Goal: Task Accomplishment & Management: Contribute content

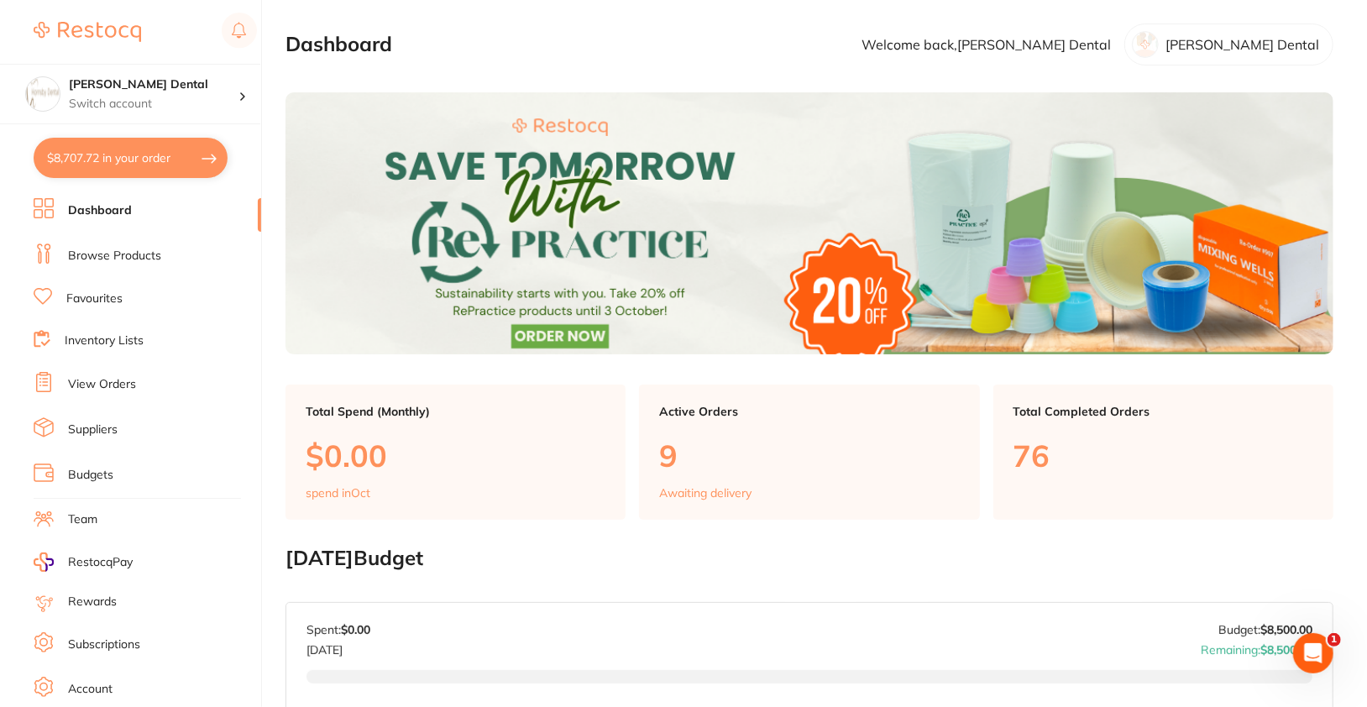
click at [108, 258] on link "Browse Products" at bounding box center [114, 256] width 93 height 17
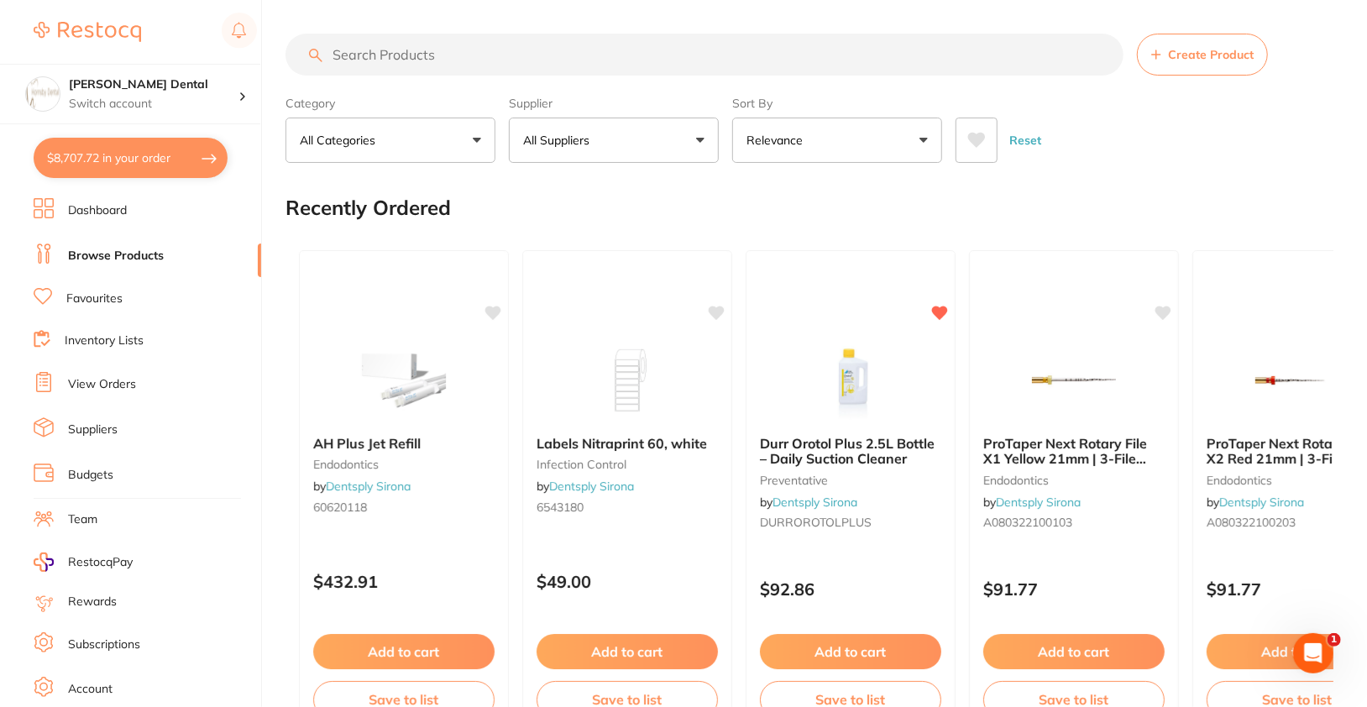
click at [728, 145] on div "Category All Categories All Categories 3D Printing anaesthetic articulating bur…" at bounding box center [809, 126] width 1048 height 74
click at [652, 140] on button "All Suppliers" at bounding box center [614, 140] width 210 height 45
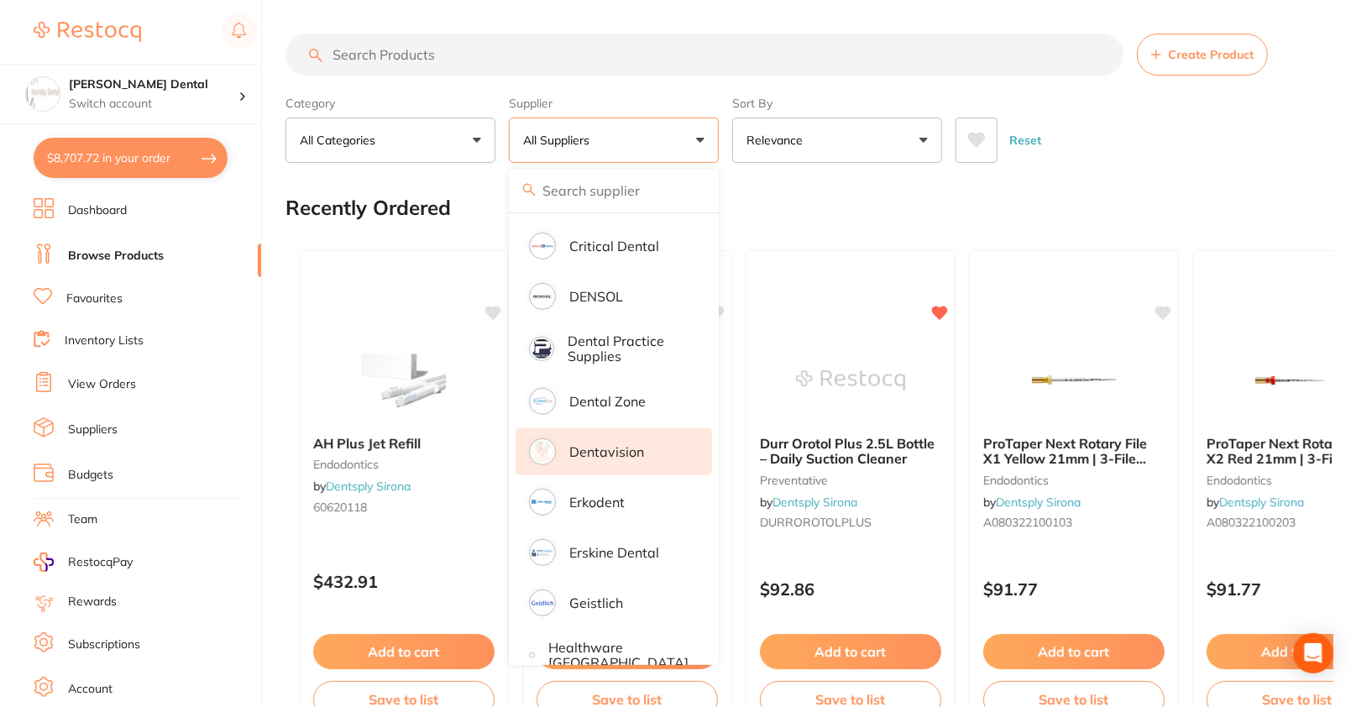
click at [623, 450] on p "Dentavision" at bounding box center [606, 451] width 75 height 15
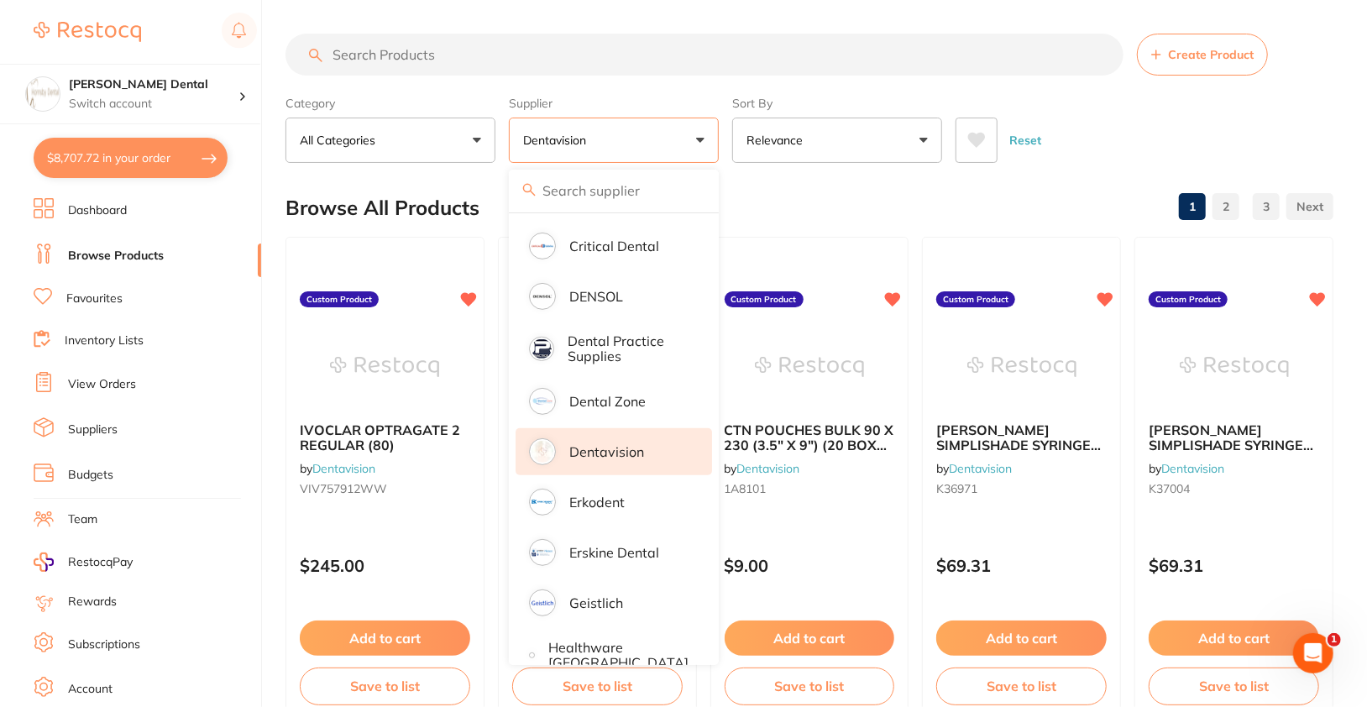
click at [1237, 133] on div "Reset" at bounding box center [1137, 133] width 364 height 59
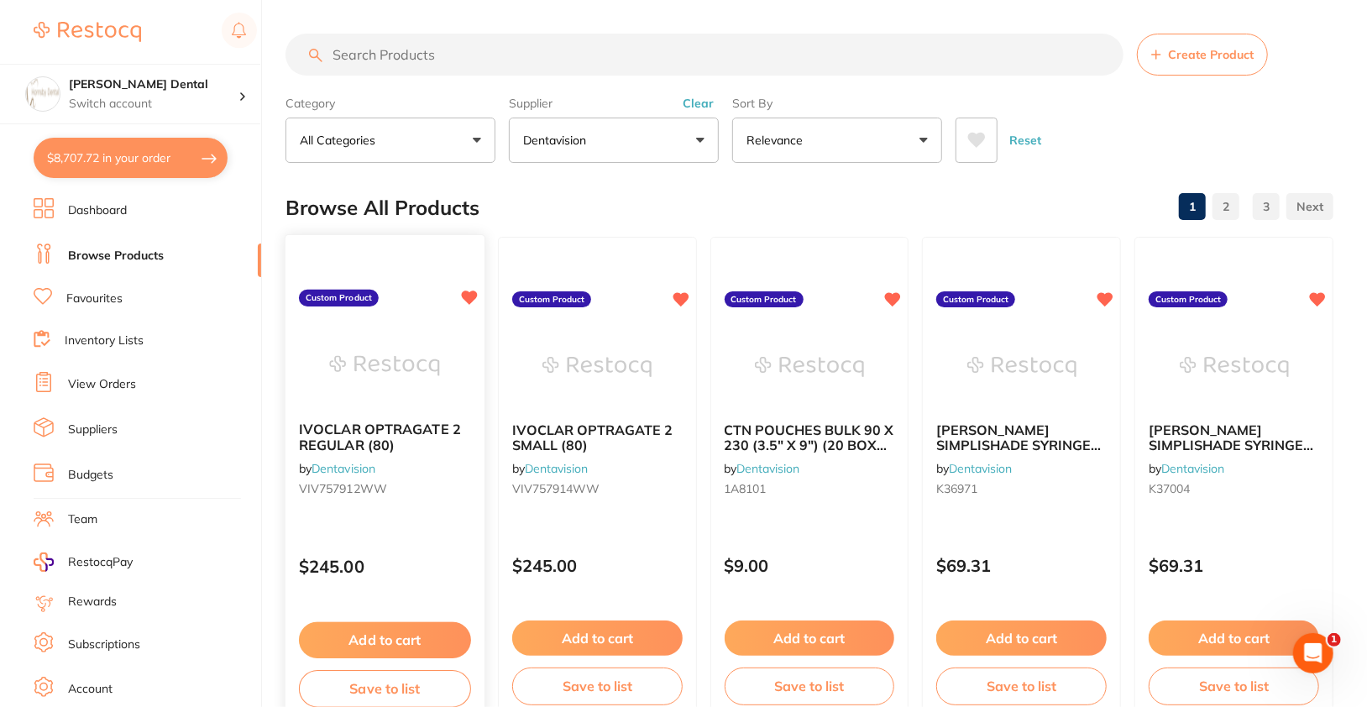
click at [422, 459] on div "IVOCLAR OPTRAGATE 2 REGULAR (80) by Dentavision VIV757912WW" at bounding box center [384, 462] width 199 height 108
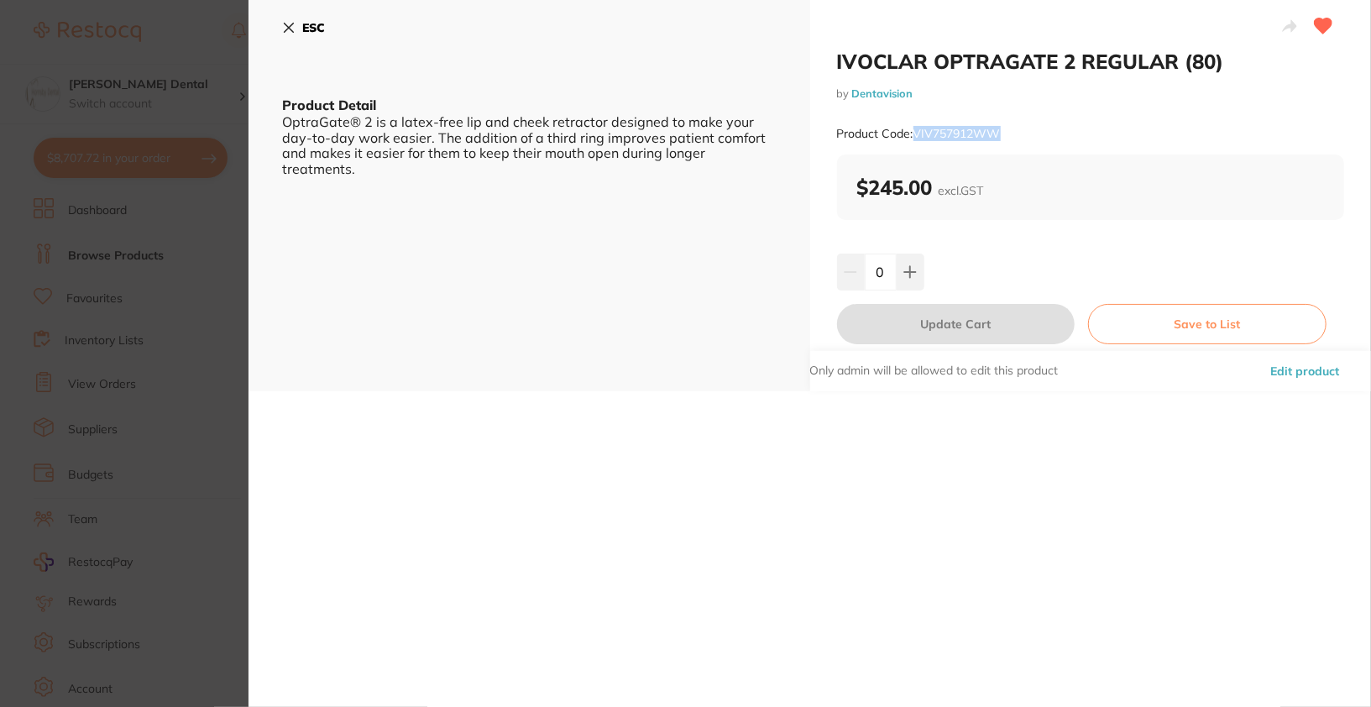
drag, startPoint x: 913, startPoint y: 135, endPoint x: 1032, endPoint y: 139, distance: 118.4
click at [1032, 139] on div "Product Code: VIV757912WW" at bounding box center [1091, 133] width 508 height 41
copy small "VIV757912WW"
drag, startPoint x: 834, startPoint y: 63, endPoint x: 1224, endPoint y: 68, distance: 390.4
click at [1224, 68] on h2 "IVOCLAR OPTRAGATE 2 REGULAR (80)" at bounding box center [1091, 61] width 508 height 25
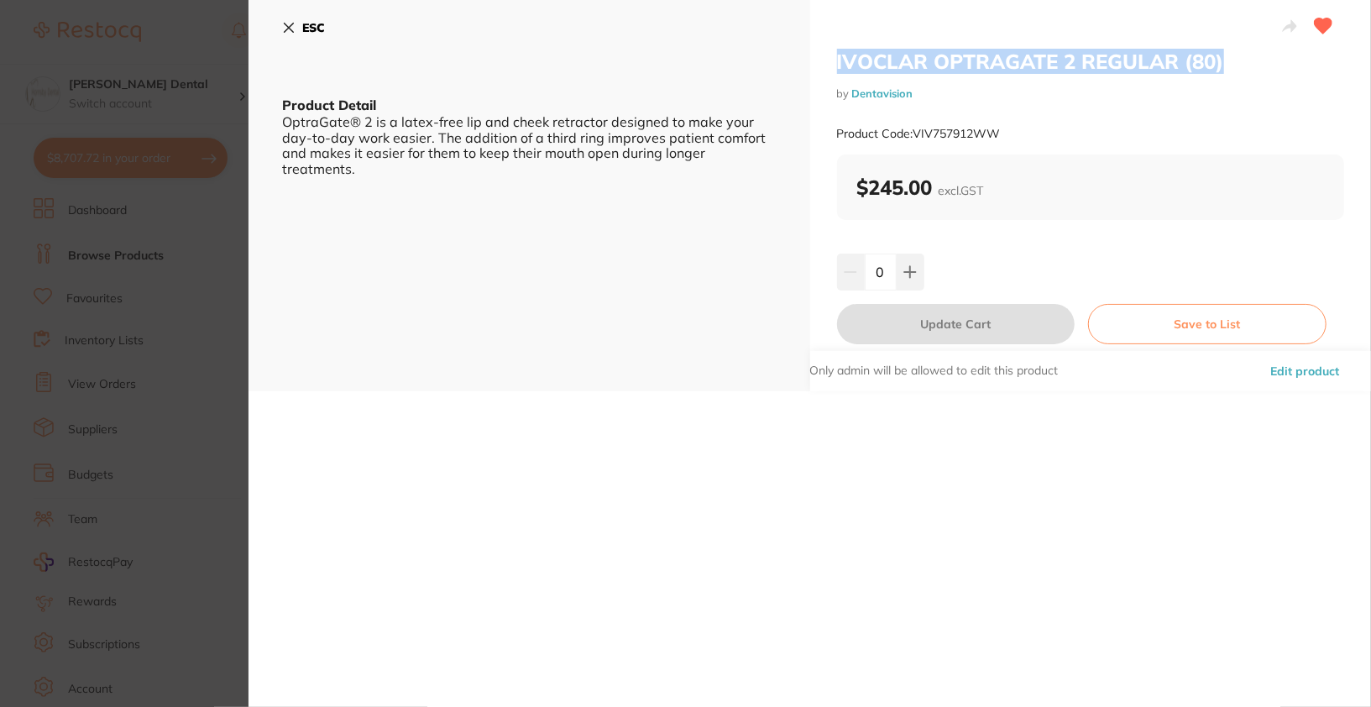
copy h2 "IVOCLAR OPTRAGATE 2 REGULAR (80)"
click at [316, 25] on b "ESC" at bounding box center [313, 27] width 23 height 15
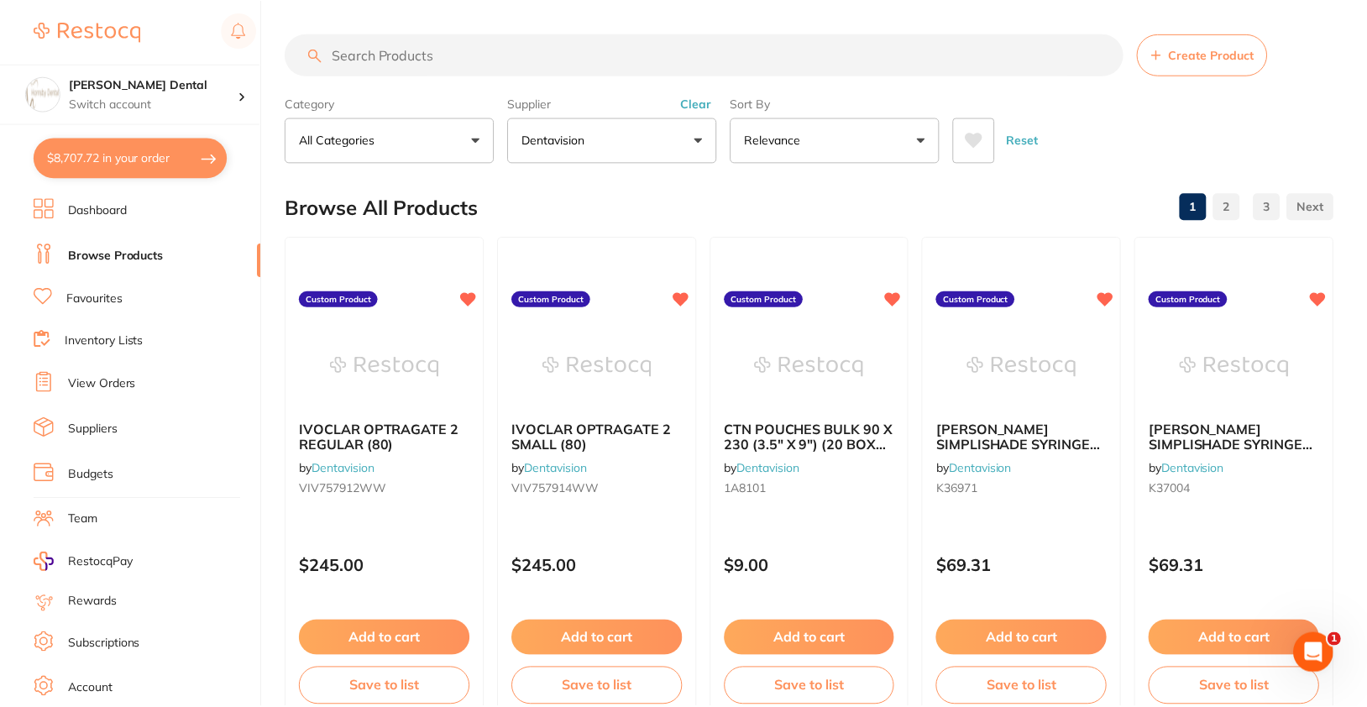
scroll to position [3, 0]
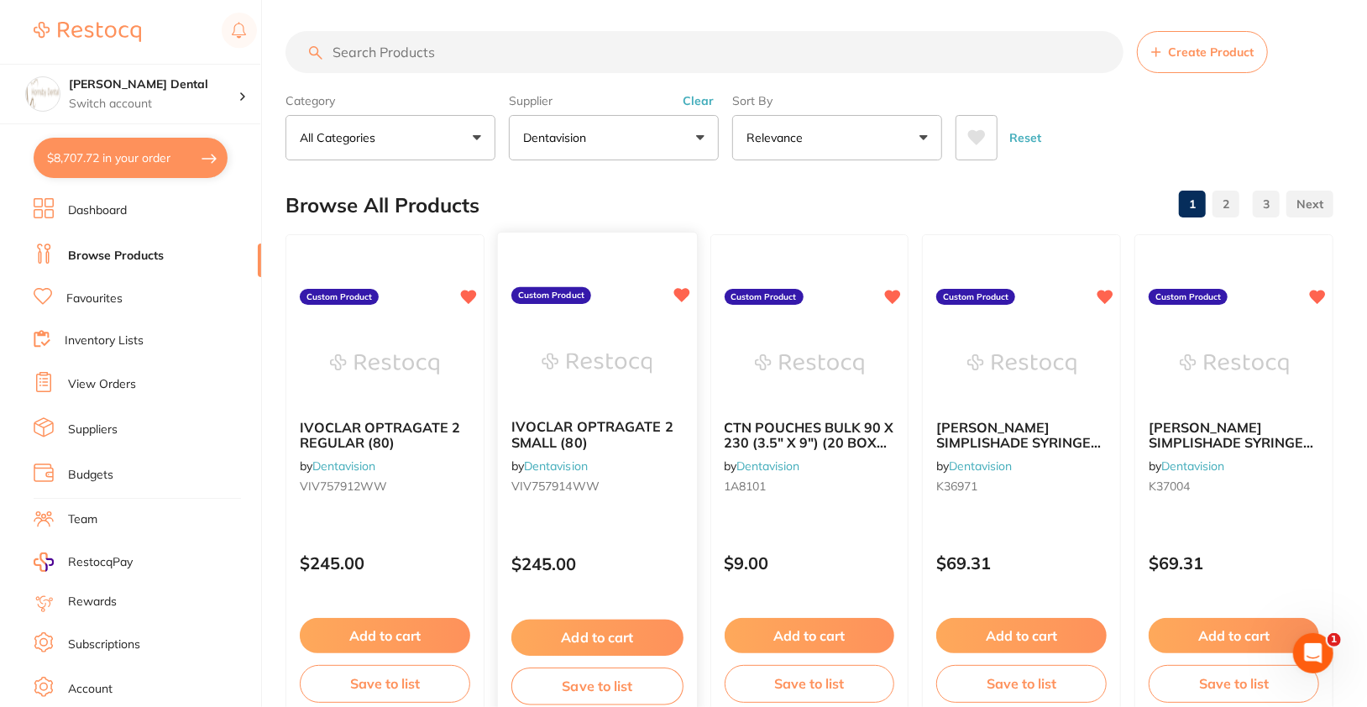
click at [614, 342] on img at bounding box center [597, 363] width 110 height 85
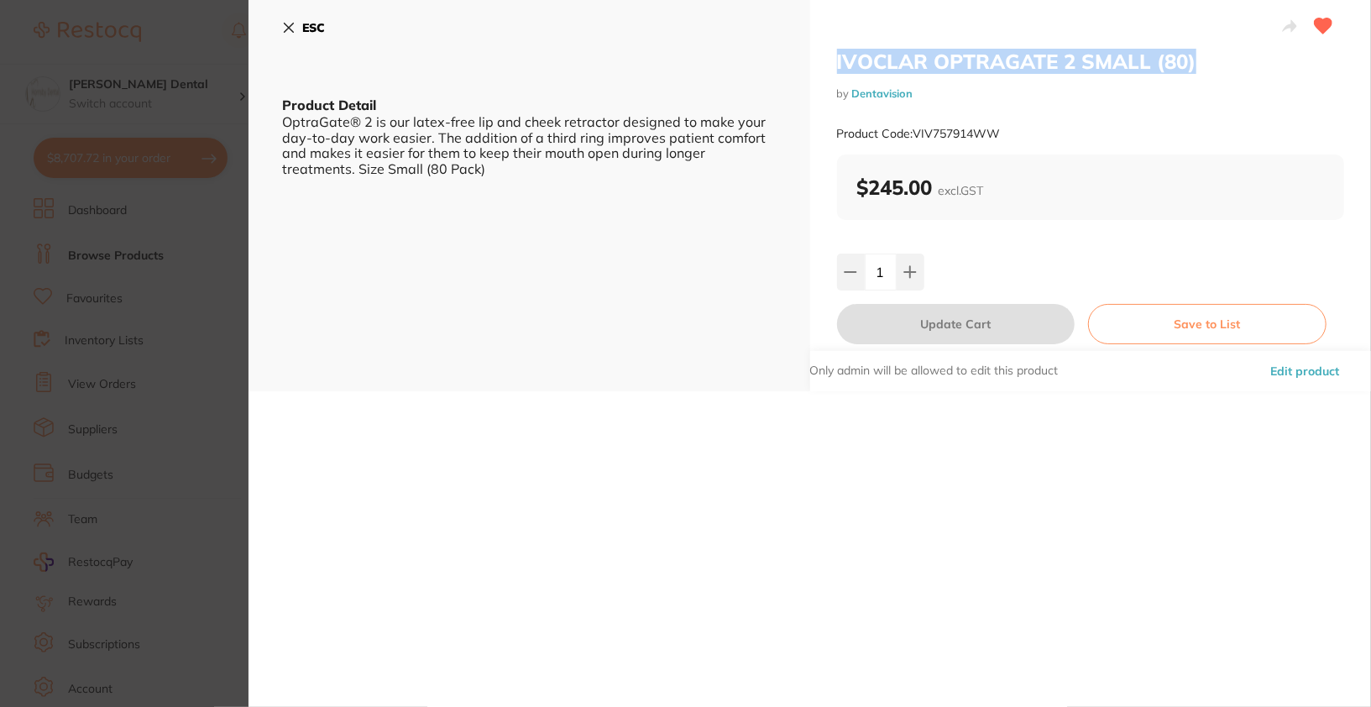
drag, startPoint x: 828, startPoint y: 55, endPoint x: 1202, endPoint y: 71, distance: 374.7
click at [1202, 71] on div "IVOCLAR OPTRAGATE 2 SMALL (80) by Dentavision Product Code: VIV757914WW $245.00…" at bounding box center [1091, 195] width 562 height 391
copy h2 "IVOCLAR OPTRAGATE 2 SMALL (80)"
drag, startPoint x: 911, startPoint y: 135, endPoint x: 1038, endPoint y: 141, distance: 127.7
click at [1038, 141] on div "Product Code: VIV757914WW" at bounding box center [1091, 133] width 508 height 41
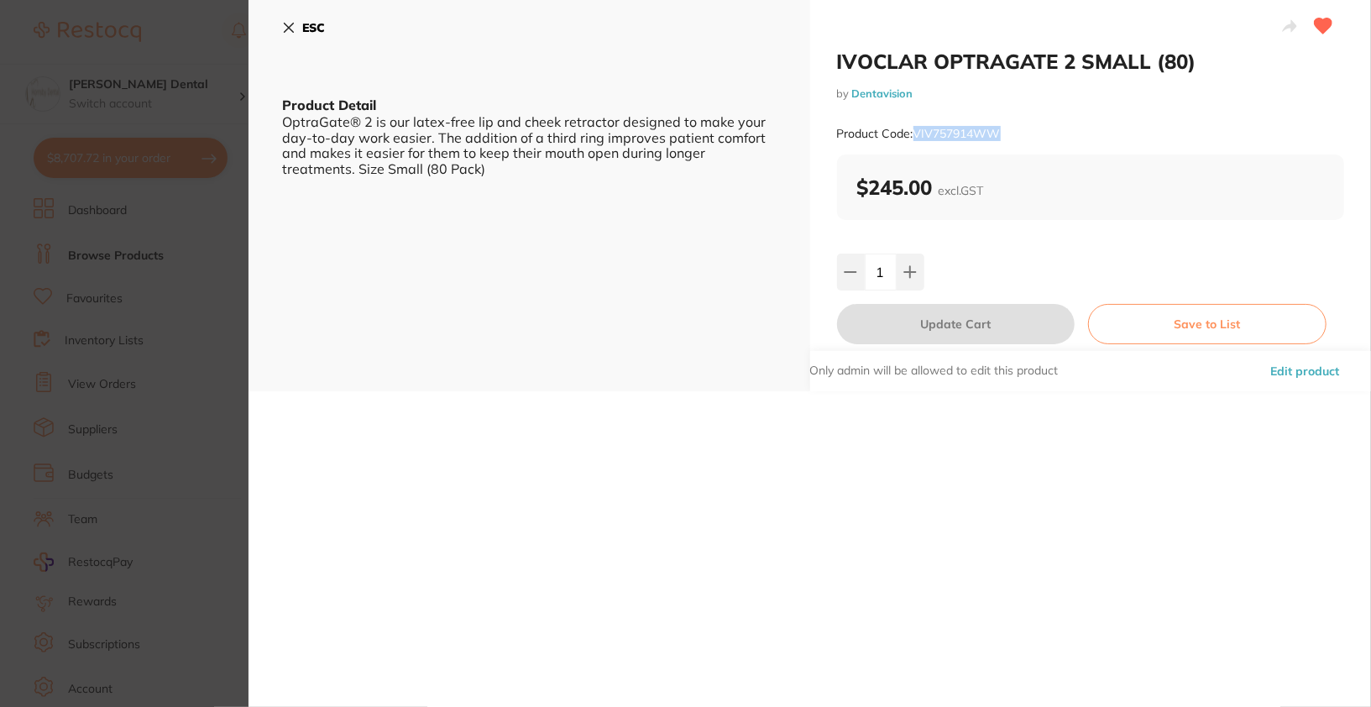
copy small "VIV757914WW"
click at [301, 34] on button "ESC" at bounding box center [303, 27] width 43 height 29
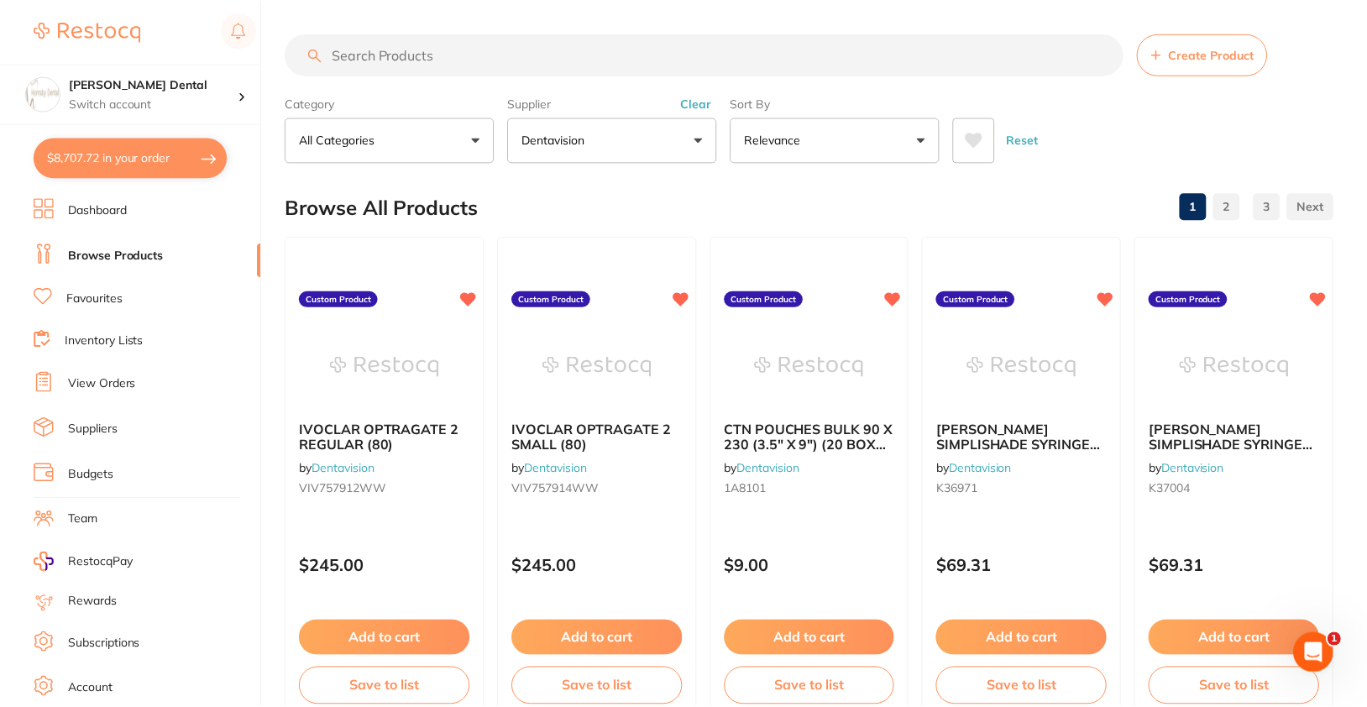
scroll to position [3, 0]
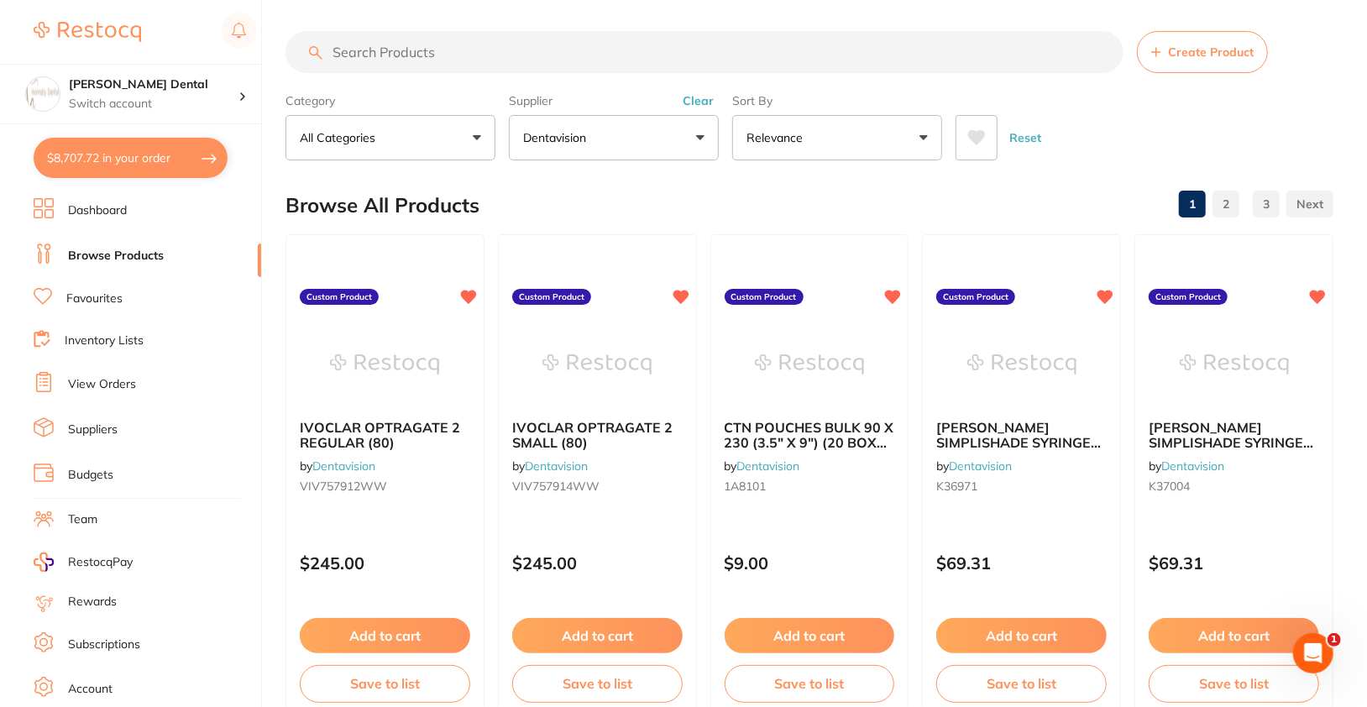
click at [1179, 105] on div "Reset" at bounding box center [1137, 131] width 364 height 59
click at [1189, 58] on button "Create Product" at bounding box center [1202, 52] width 131 height 42
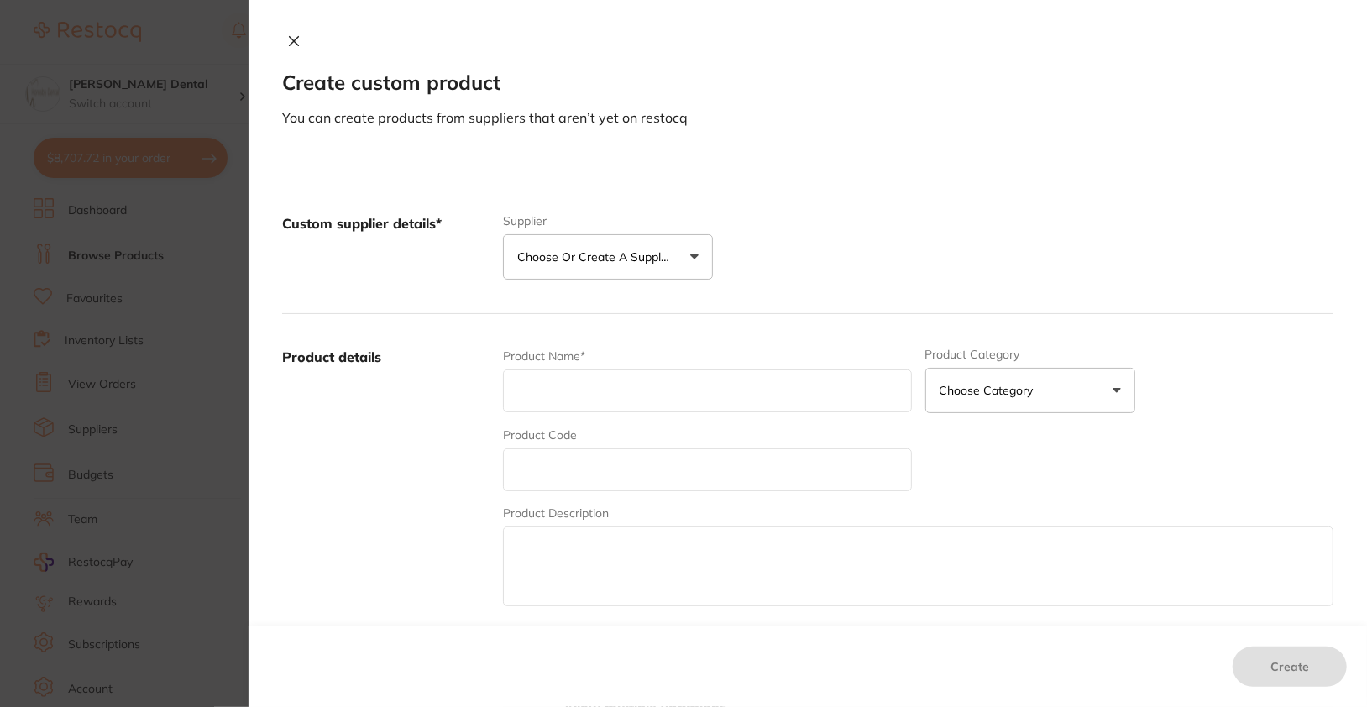
click at [671, 271] on button "Choose or create a supplier" at bounding box center [608, 256] width 210 height 45
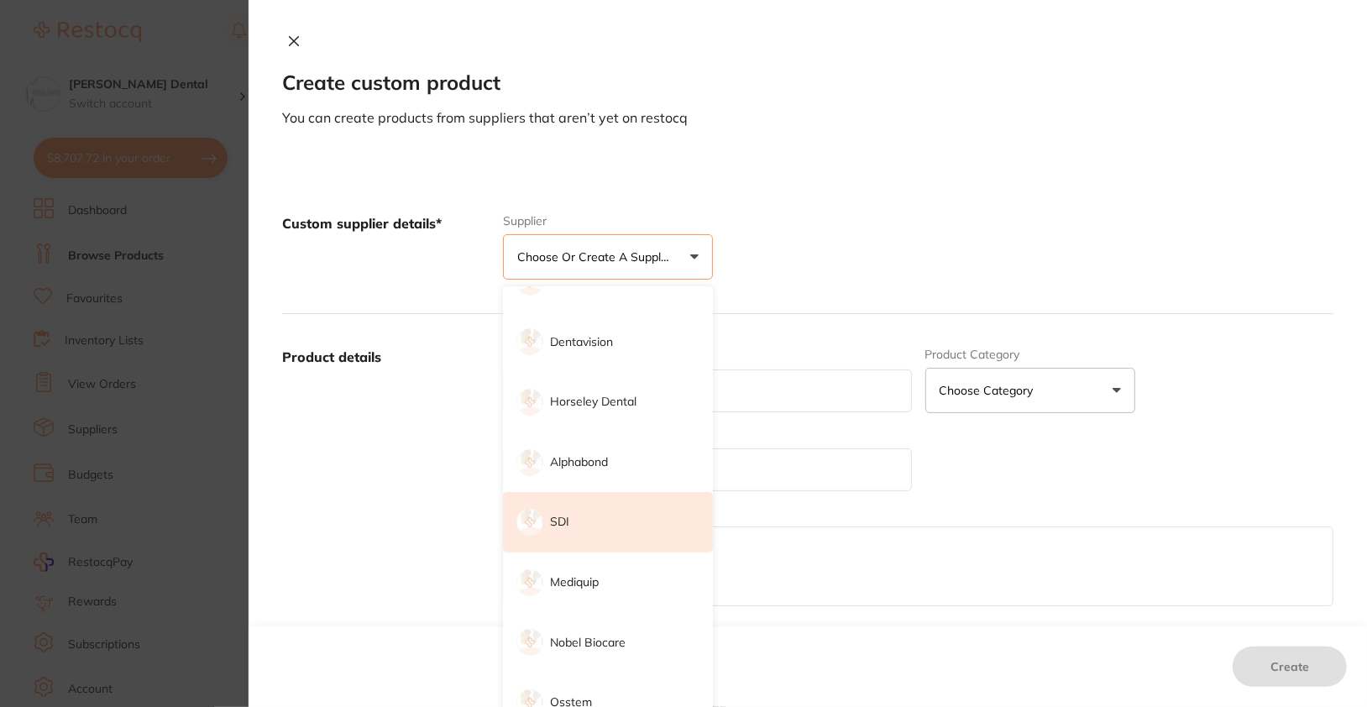
scroll to position [269, 0]
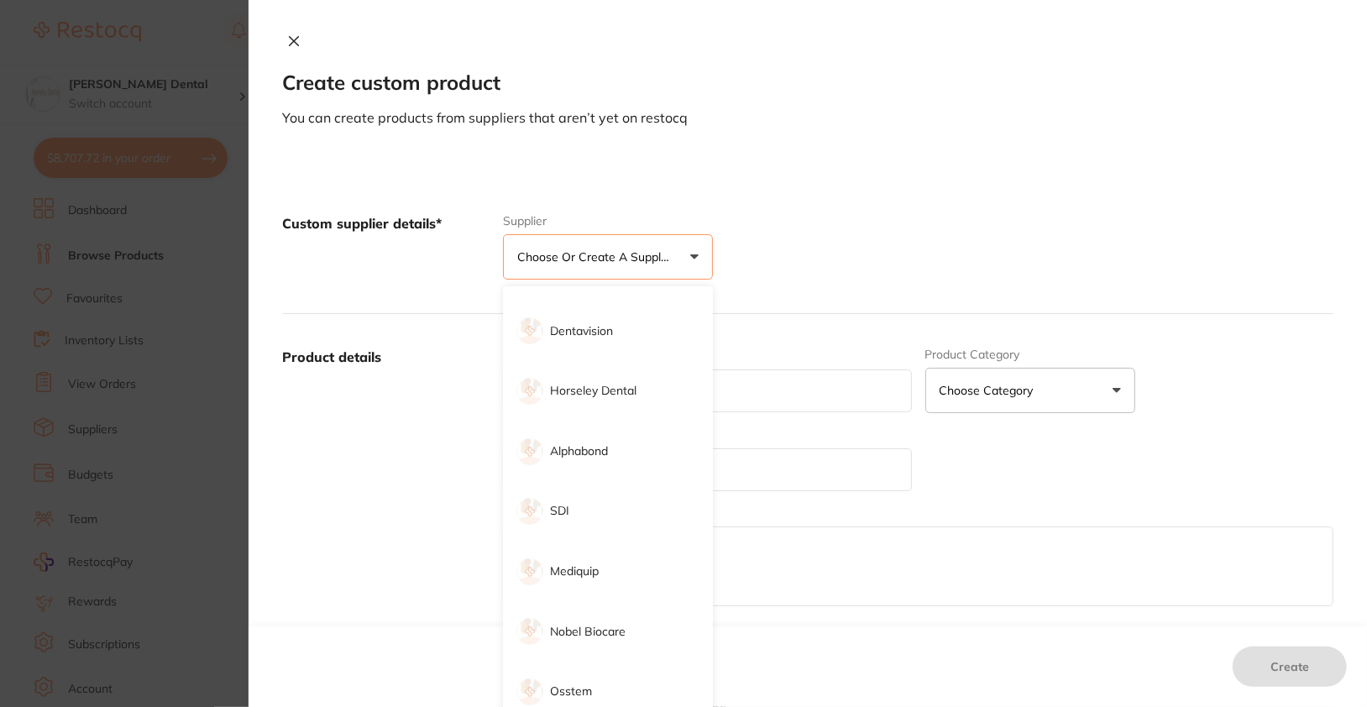
click at [611, 330] on li "Dentavision" at bounding box center [608, 331] width 210 height 60
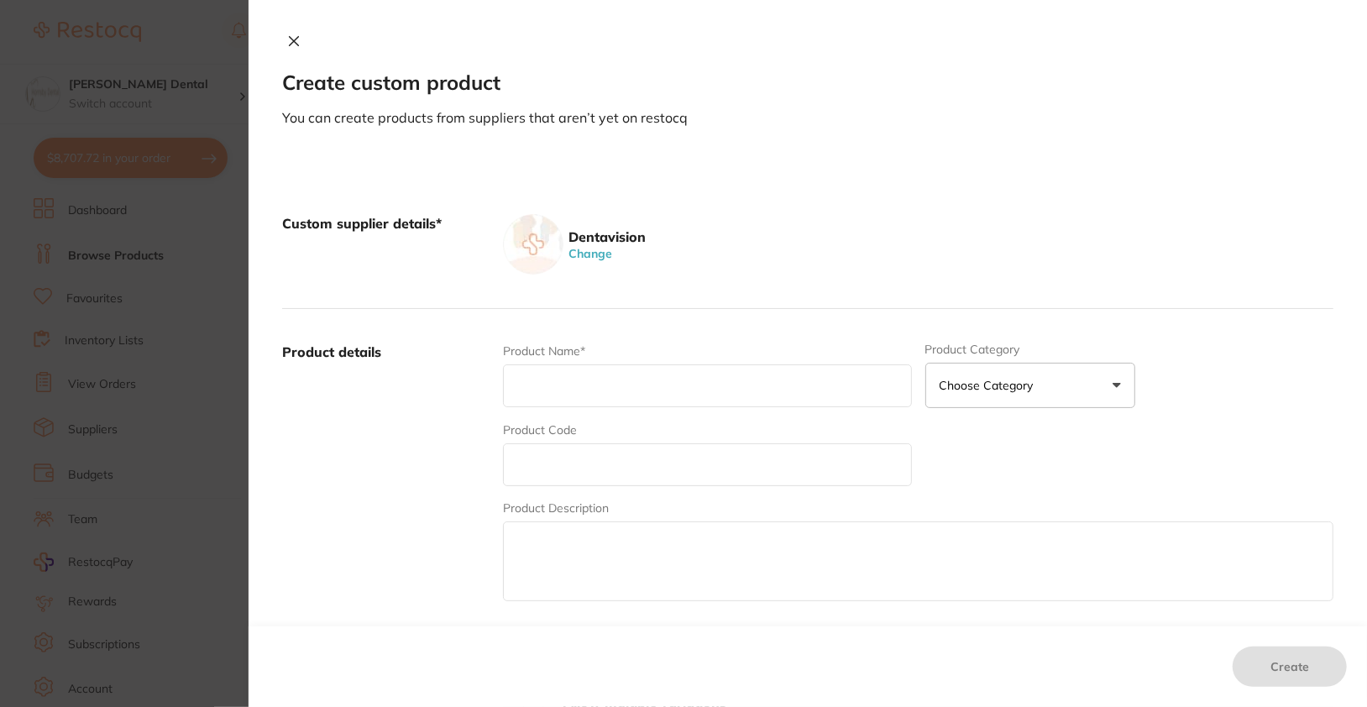
click at [994, 257] on div "Dentavision Change" at bounding box center [918, 244] width 830 height 60
click at [740, 391] on input "text" at bounding box center [707, 385] width 408 height 43
paste input "COLTENE PARAPOST FIBER LUX SIZE 6 BLACK (5)"
type input "COLTENE PARAPOST FIBER LUX SIZE 6 BLACK (5)"
click at [651, 477] on input "text" at bounding box center [707, 464] width 408 height 43
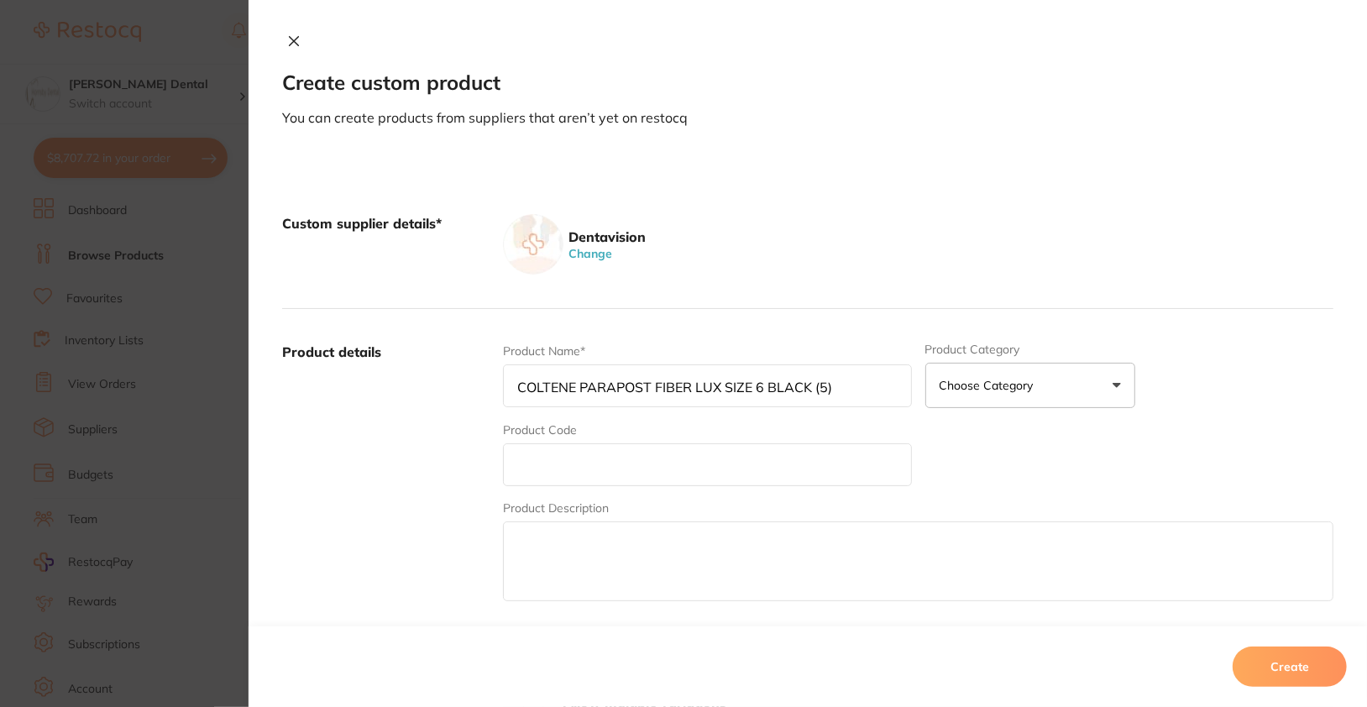
click at [582, 474] on input "text" at bounding box center [707, 464] width 408 height 43
paste input "WHPF1716"
type input "WHPF1716"
click at [464, 528] on label "Product details" at bounding box center [385, 473] width 207 height 262
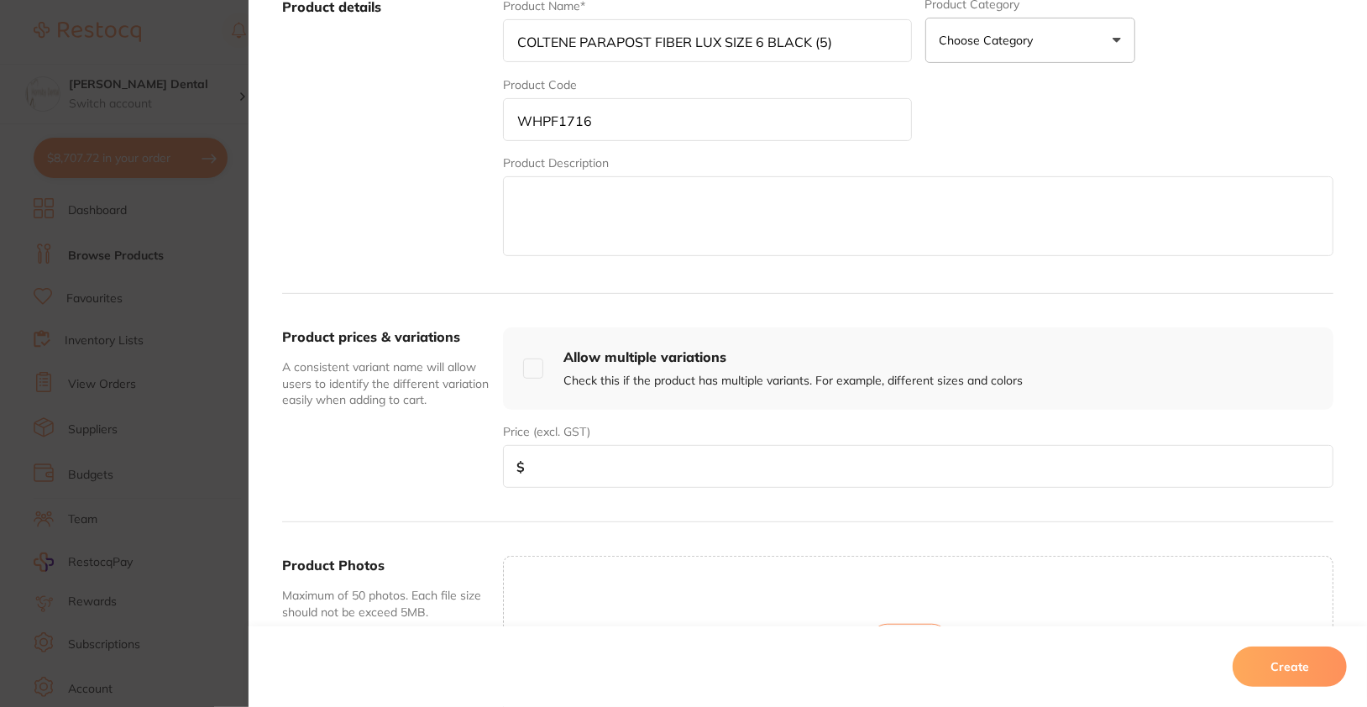
click at [611, 465] on input "number" at bounding box center [918, 466] width 830 height 43
type input "100"
click at [1317, 665] on button "Create" at bounding box center [1289, 666] width 114 height 40
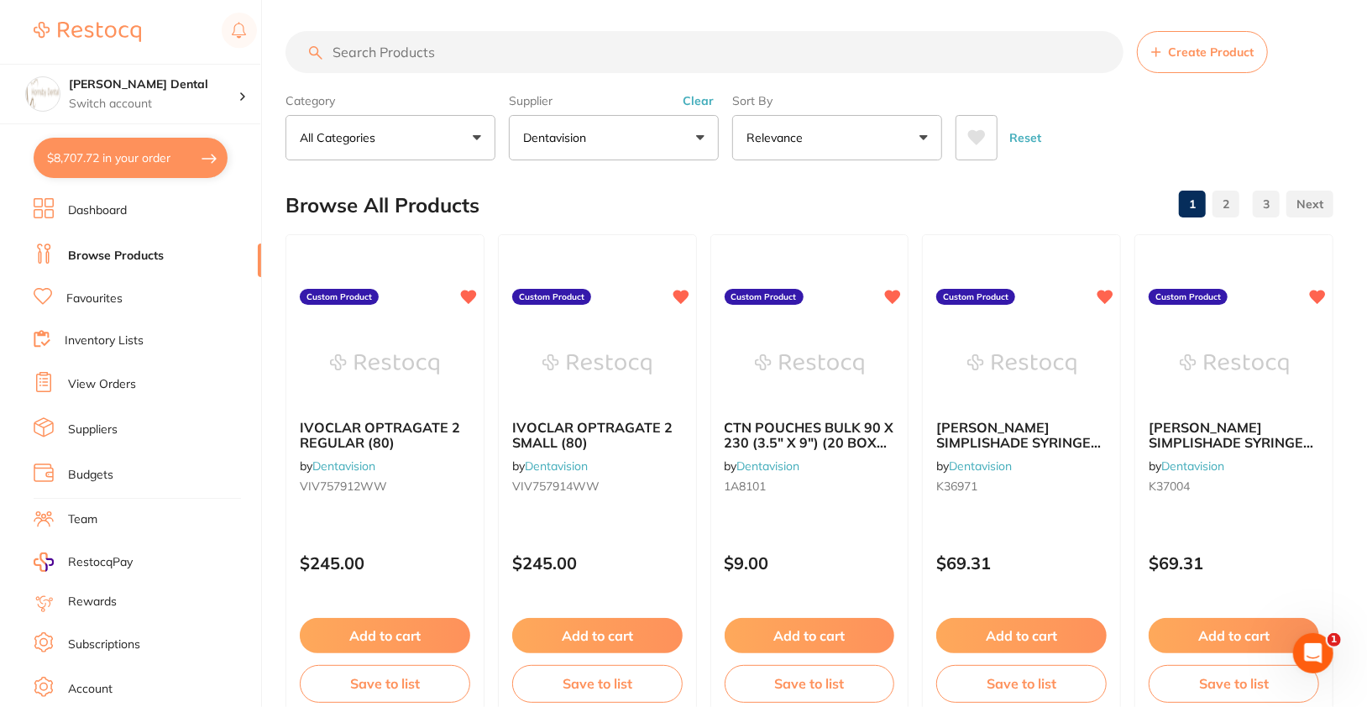
click at [1164, 47] on button "Create Product" at bounding box center [1202, 52] width 131 height 42
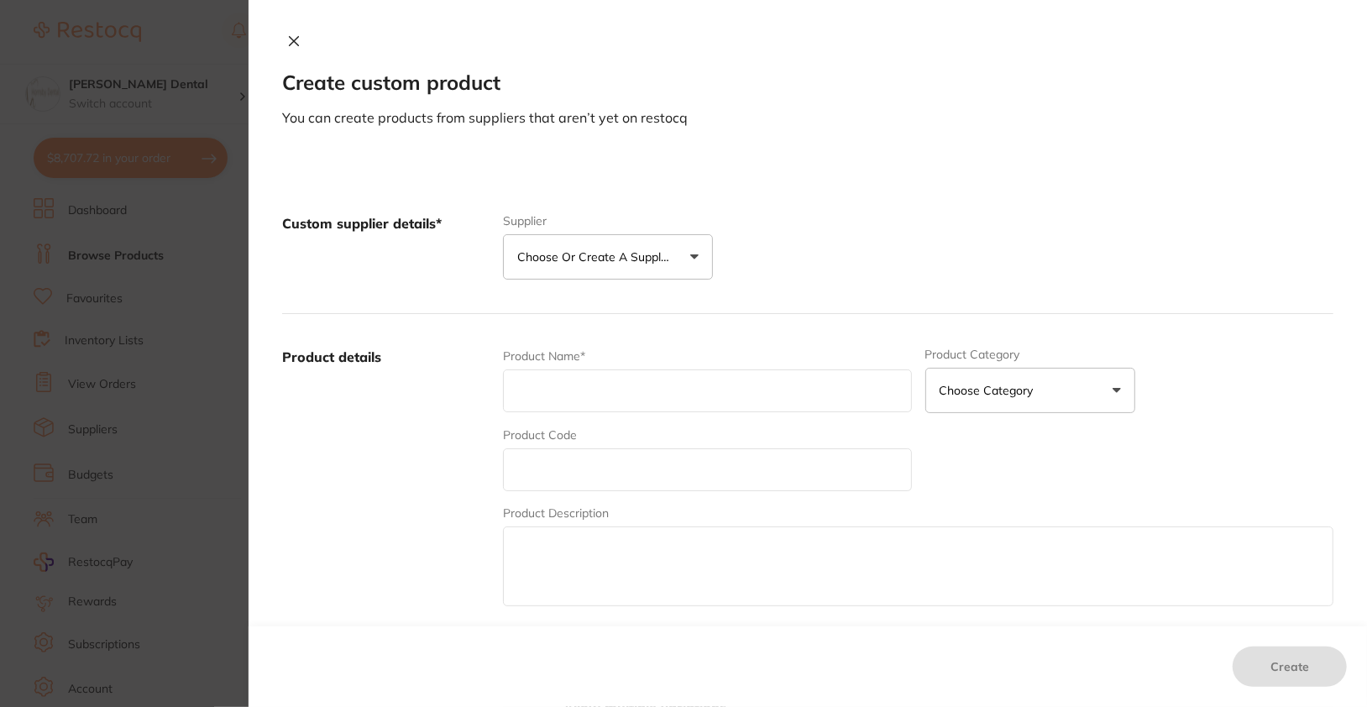
click at [549, 260] on p "Choose or create a supplier" at bounding box center [596, 256] width 159 height 17
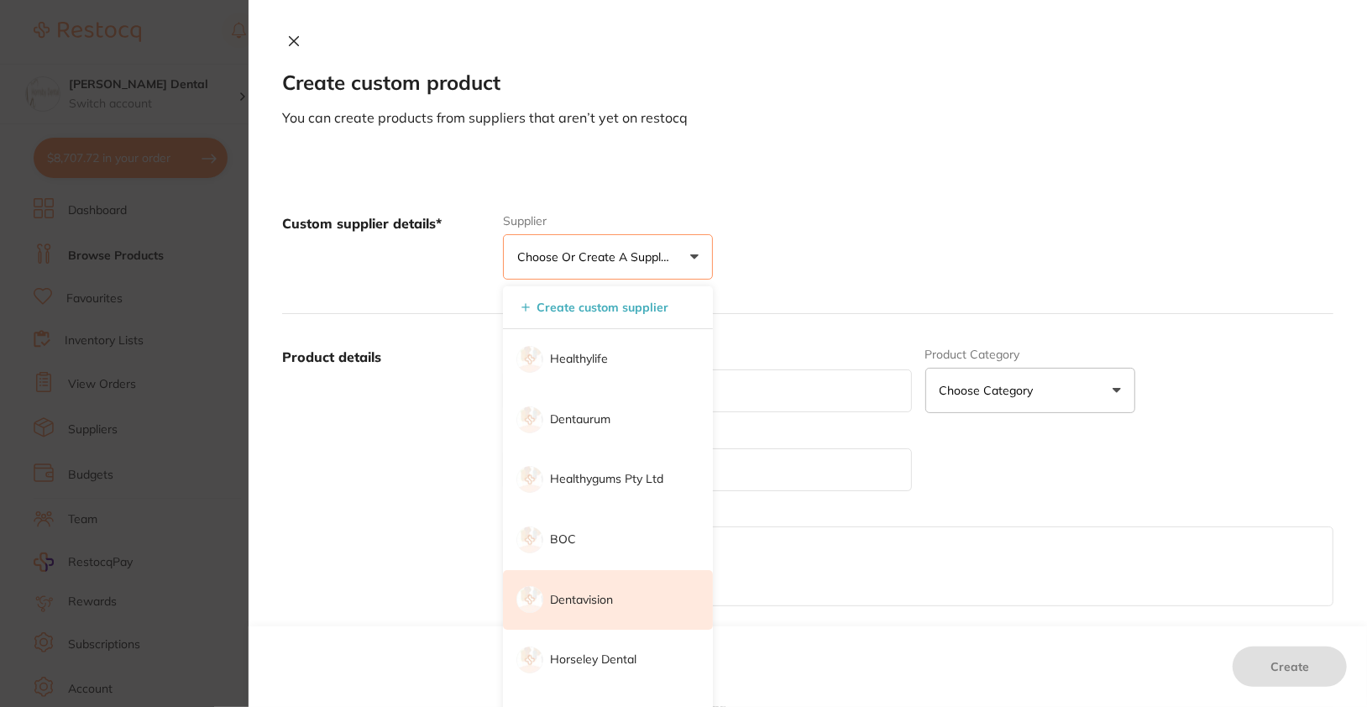
scroll to position [0, 0]
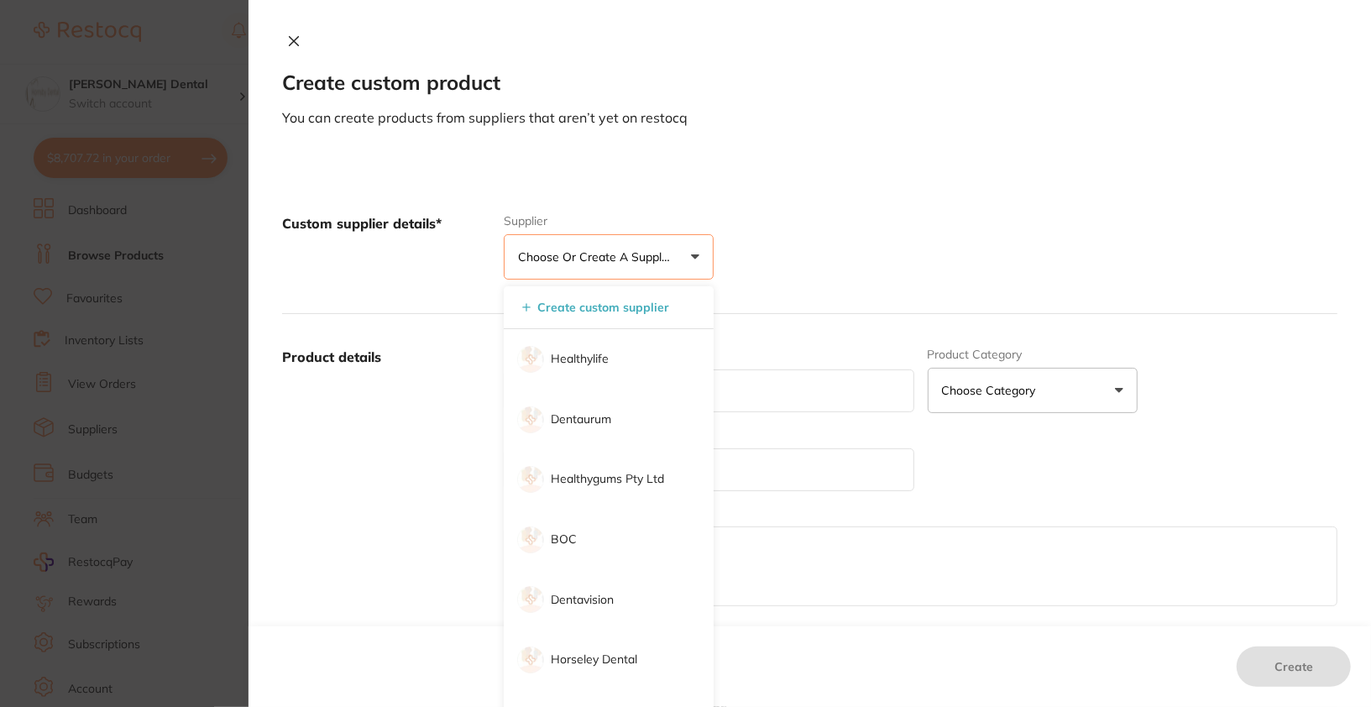
click at [597, 592] on p "Dentavision" at bounding box center [582, 600] width 63 height 17
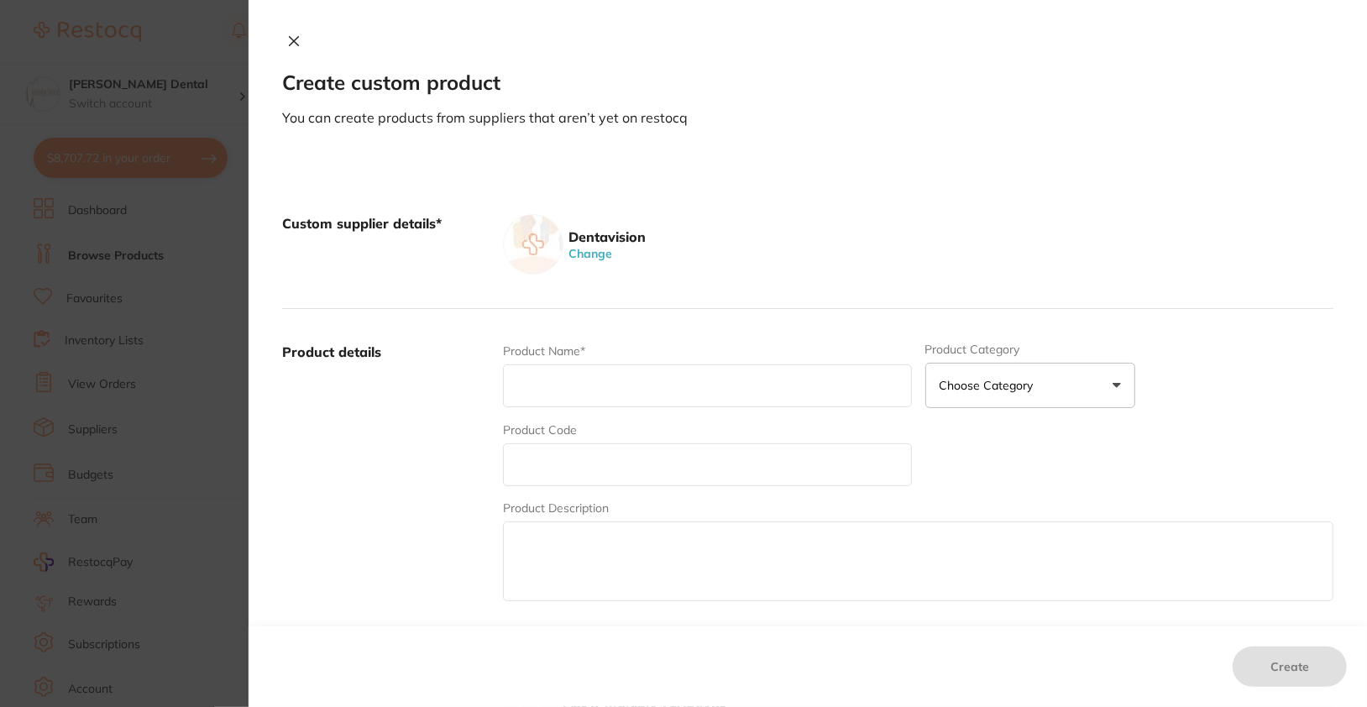
click at [886, 147] on div "Create custom product You can create products from suppliers that aren’t yet on…" at bounding box center [807, 353] width 1118 height 707
click at [688, 383] on input "text" at bounding box center [707, 385] width 408 height 43
paste input "COLTENE PARAPOST FIBER LUX SIZE 5 RED (5)"
type input "COLTENE PARAPOST FIBER LUX SIZE 5 RED (5)"
click at [636, 462] on input "text" at bounding box center [707, 464] width 408 height 43
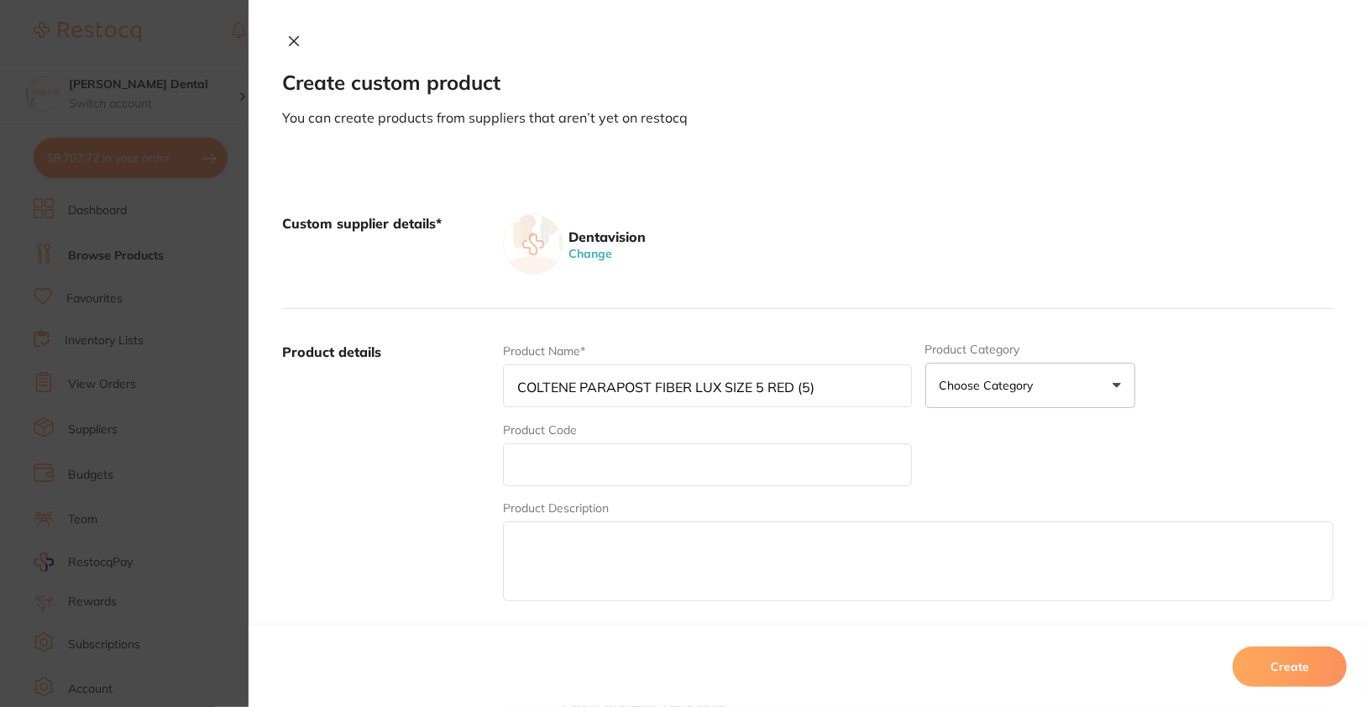
paste input "WHPF1715"
type input "WHPF1715"
click at [476, 470] on label "Product details" at bounding box center [385, 473] width 207 height 262
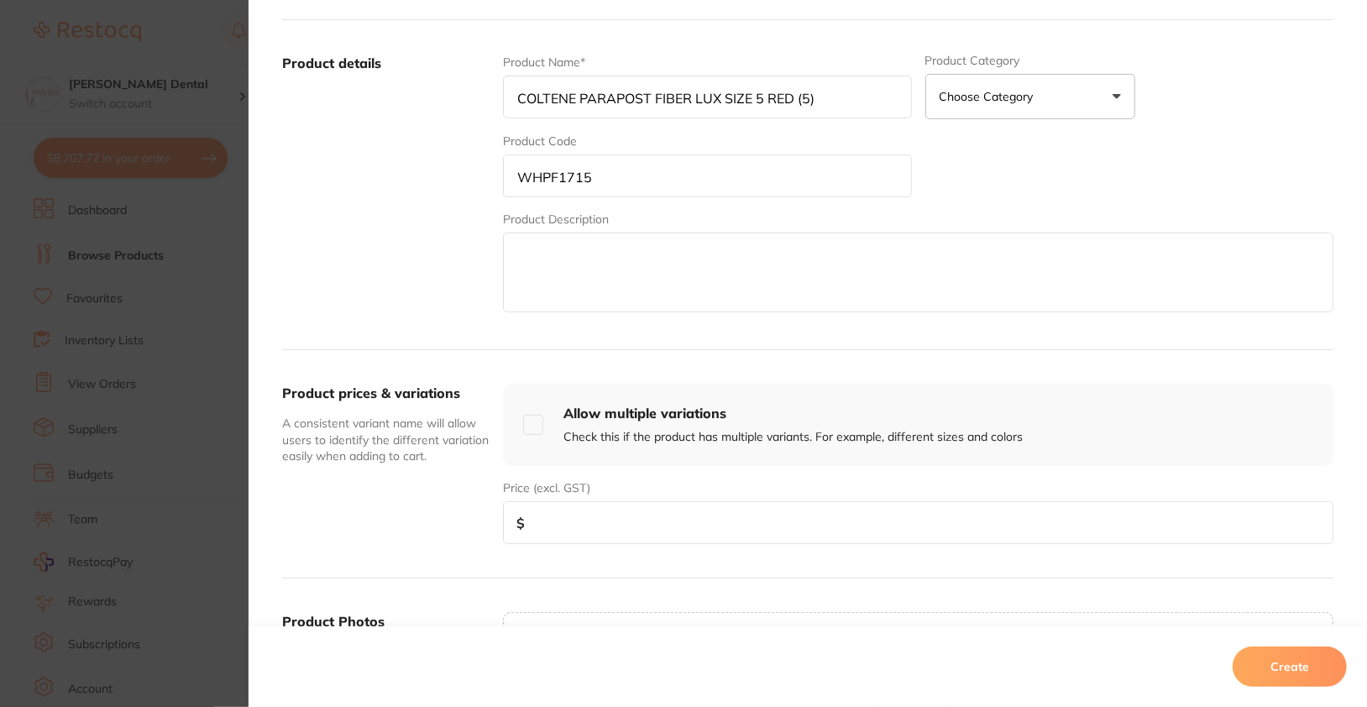
scroll to position [290, 0]
click at [592, 300] on textarea at bounding box center [918, 272] width 830 height 80
paste textarea "#5 FIBRE LUX POSTS (5PK) ParaPost Fibre Lux is an alternative to metal posts wh…"
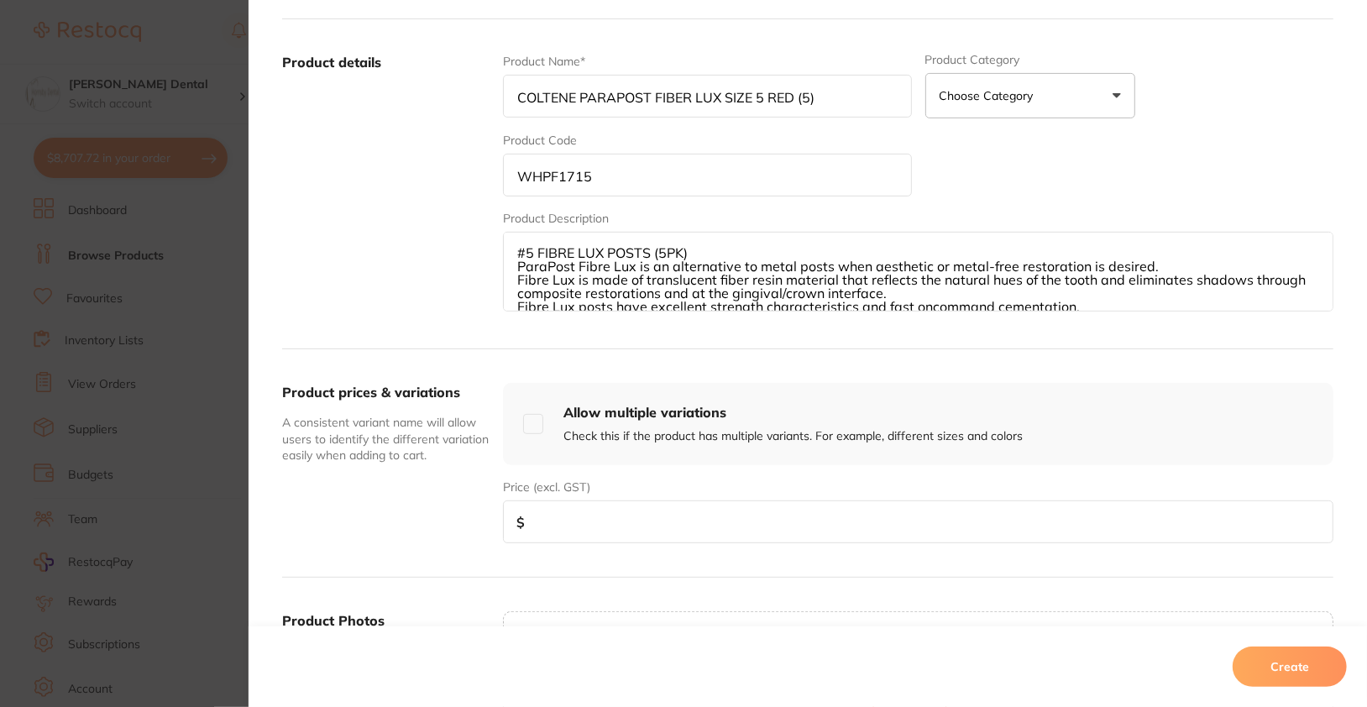
scroll to position [18, 0]
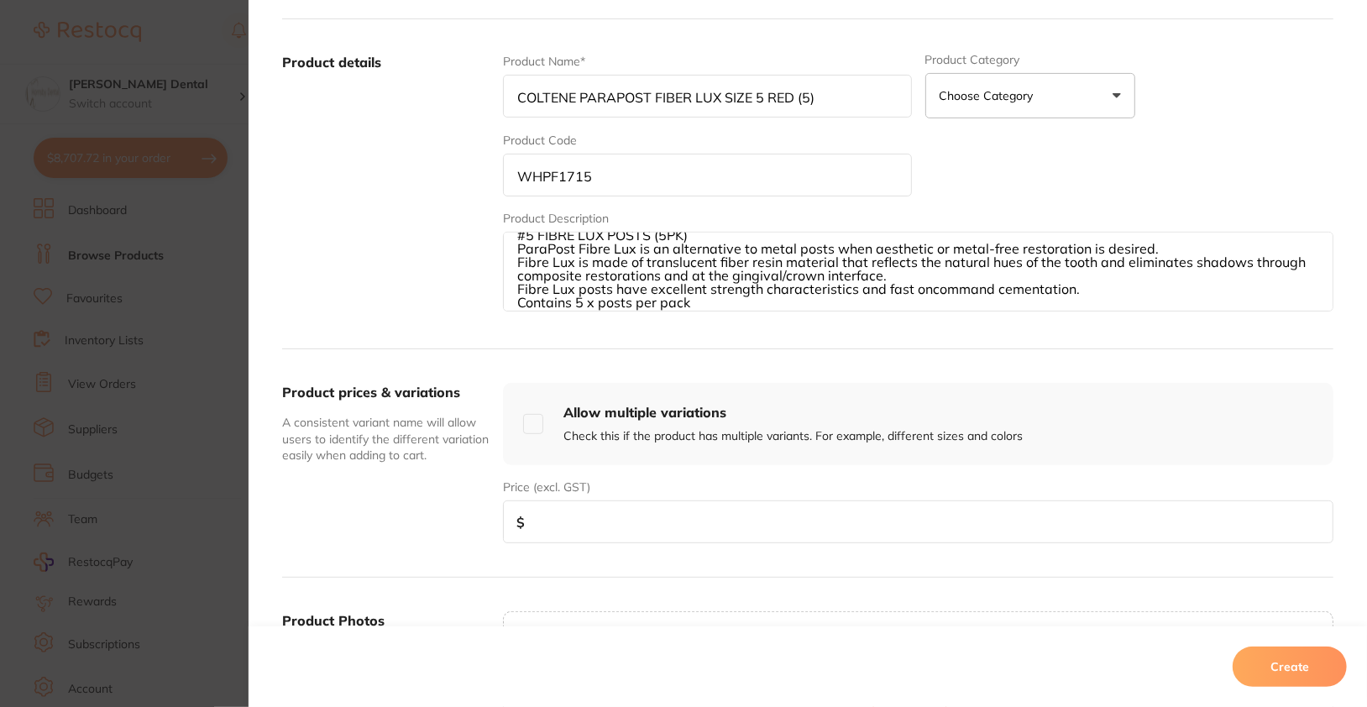
type textarea "#5 FIBRE LUX POSTS (5PK) ParaPost Fibre Lux is an alternative to metal posts wh…"
click at [651, 494] on div "Price (excl. GST) $" at bounding box center [918, 510] width 830 height 65
click at [655, 536] on input "number" at bounding box center [918, 521] width 830 height 43
type input "100"
click at [1317, 665] on button "Create" at bounding box center [1289, 666] width 114 height 40
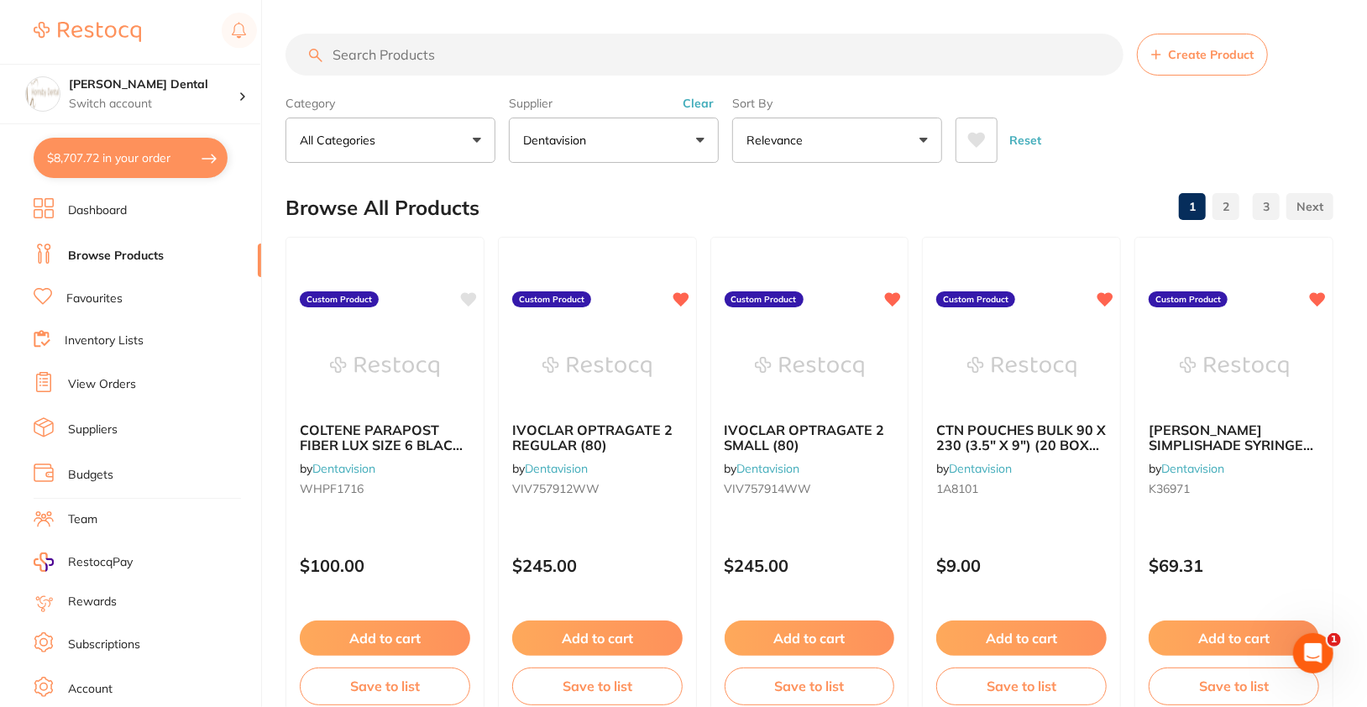
click at [698, 103] on button "Clear" at bounding box center [697, 103] width 41 height 15
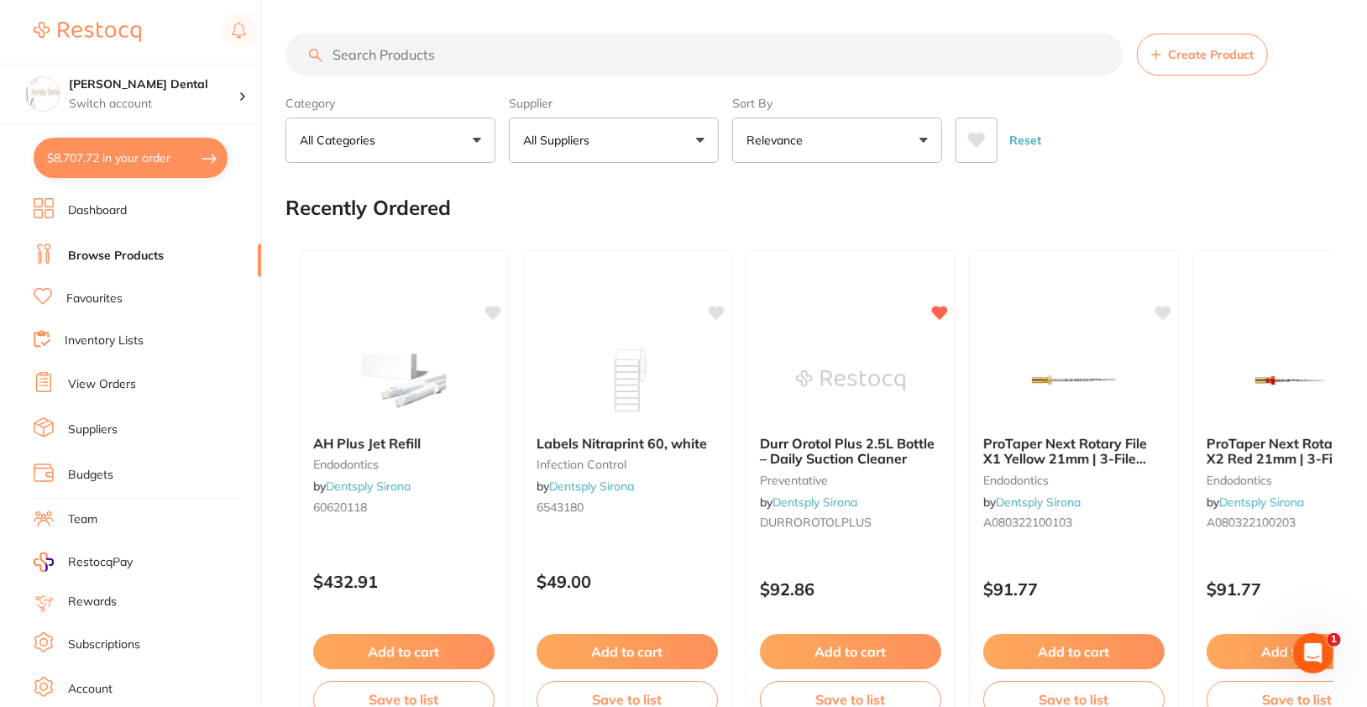
scroll to position [0, 0]
click at [670, 126] on button "All Suppliers" at bounding box center [614, 140] width 210 height 45
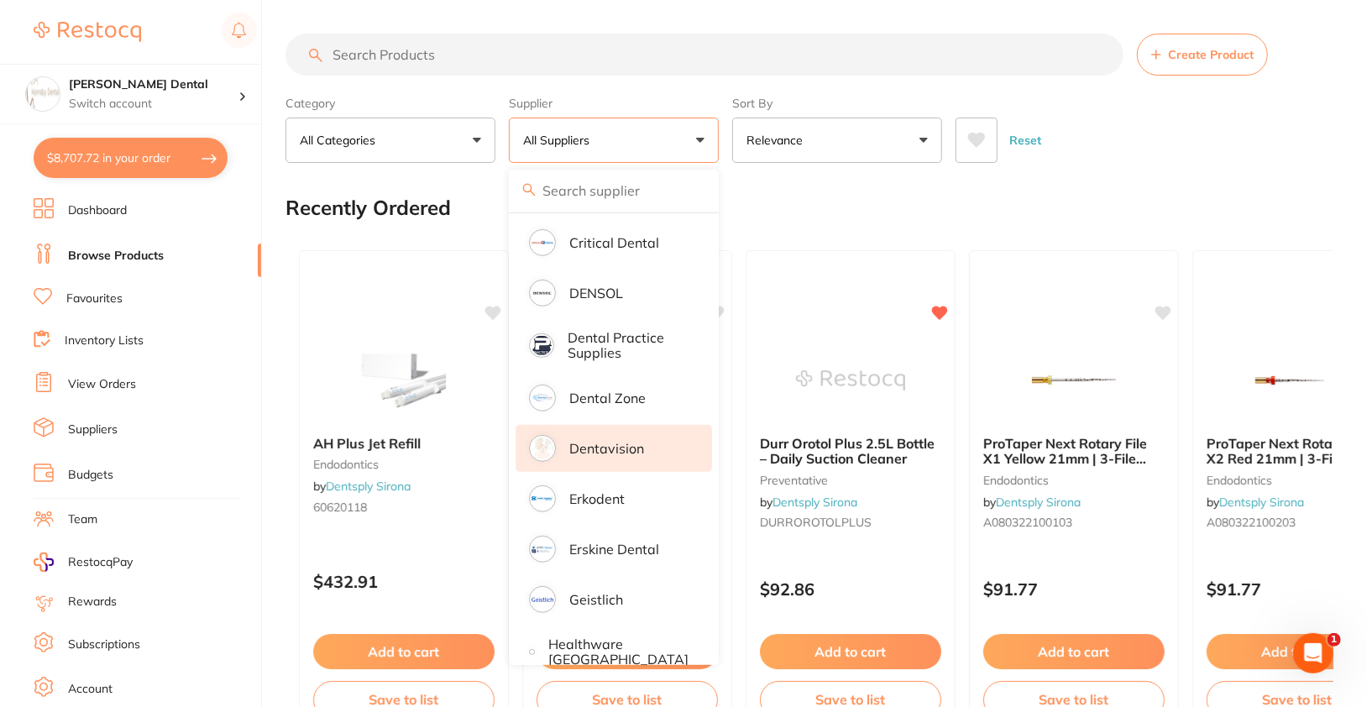
scroll to position [400, 0]
click at [624, 449] on p "Dentavision" at bounding box center [606, 447] width 75 height 15
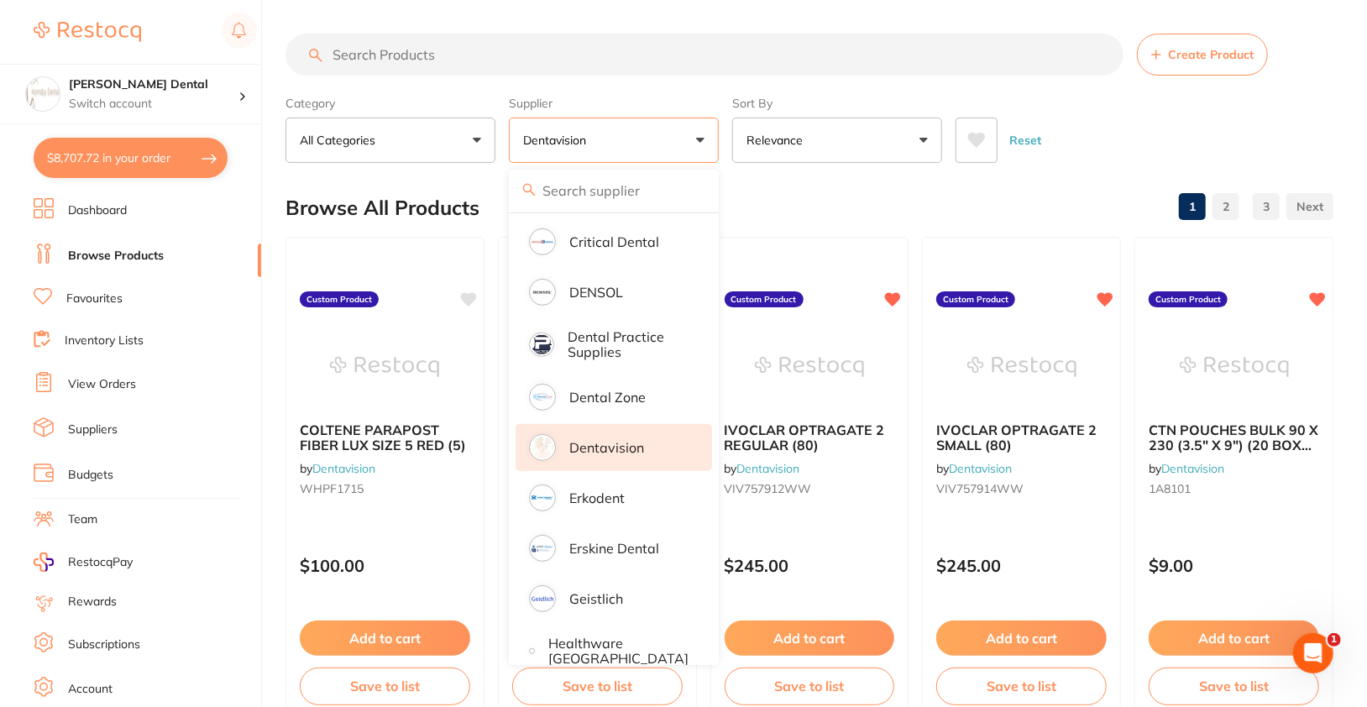
click at [1303, 142] on div "Reset" at bounding box center [1137, 133] width 364 height 59
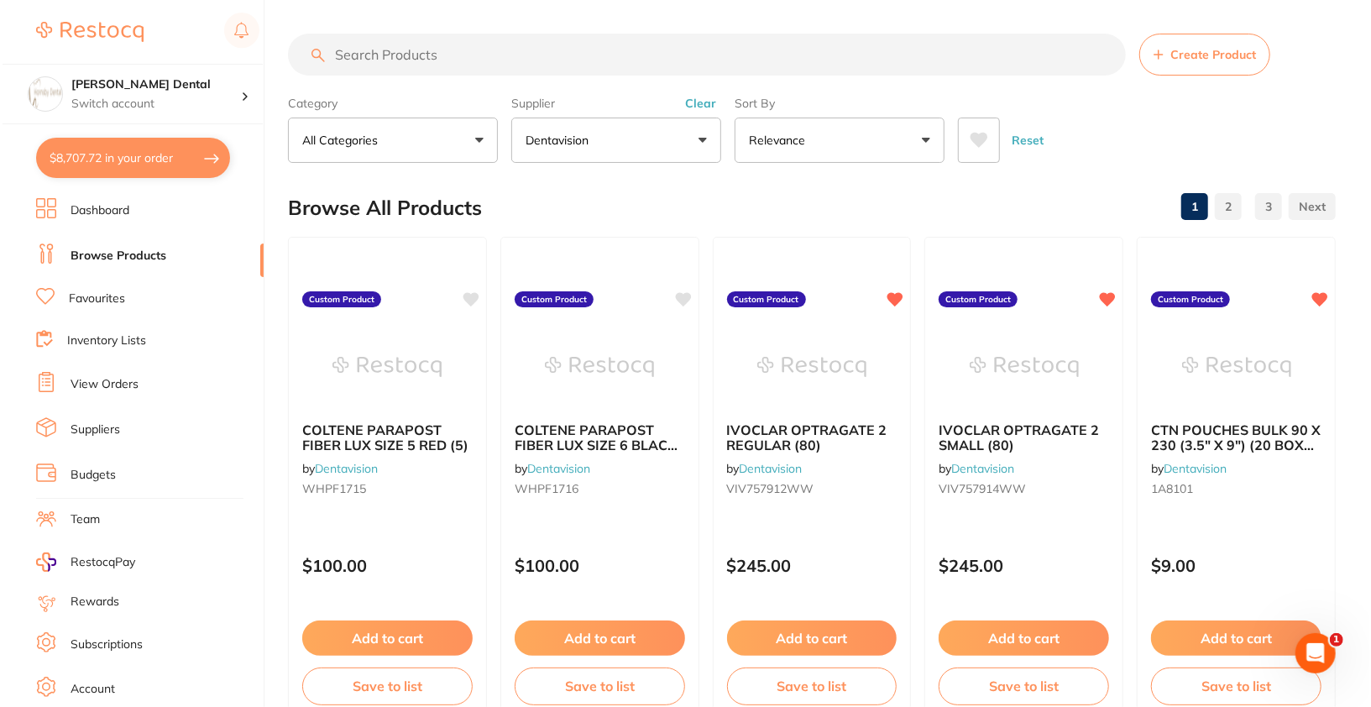
scroll to position [0, 0]
click at [682, 292] on icon at bounding box center [681, 297] width 16 height 14
click at [468, 295] on icon at bounding box center [469, 297] width 16 height 14
click at [407, 468] on div "COLTENE PARAPOST FIBER LUX SIZE 5 RED (5) by Dentavision WHPF1715" at bounding box center [384, 462] width 199 height 108
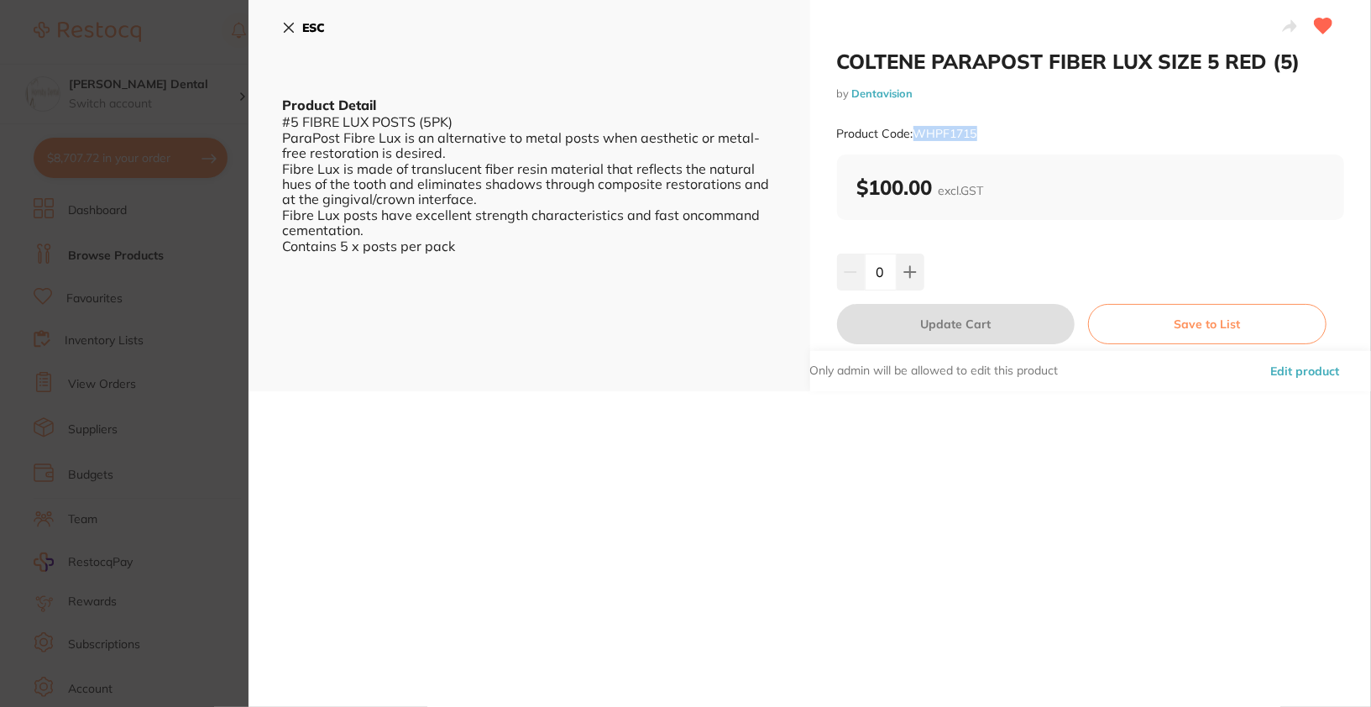
drag, startPoint x: 916, startPoint y: 136, endPoint x: 1031, endPoint y: 137, distance: 115.0
click at [1031, 137] on div "Product Code: WHPF1715" at bounding box center [1091, 133] width 508 height 41
copy small "WHPF1715"
click at [188, 264] on section "COLTENE PARAPOST FIBER LUX SIZE 5 RED (5) by Dentavision Product Code: WHPF1715…" at bounding box center [685, 353] width 1371 height 707
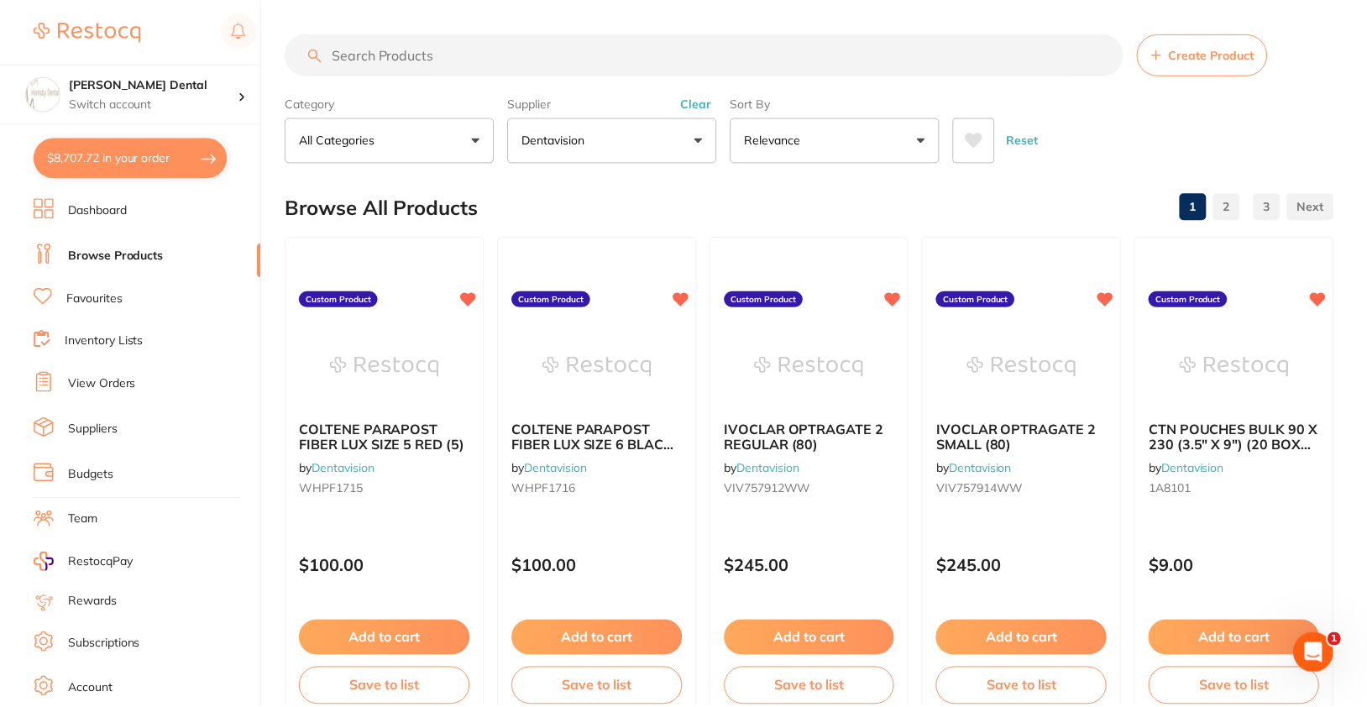
scroll to position [3, 0]
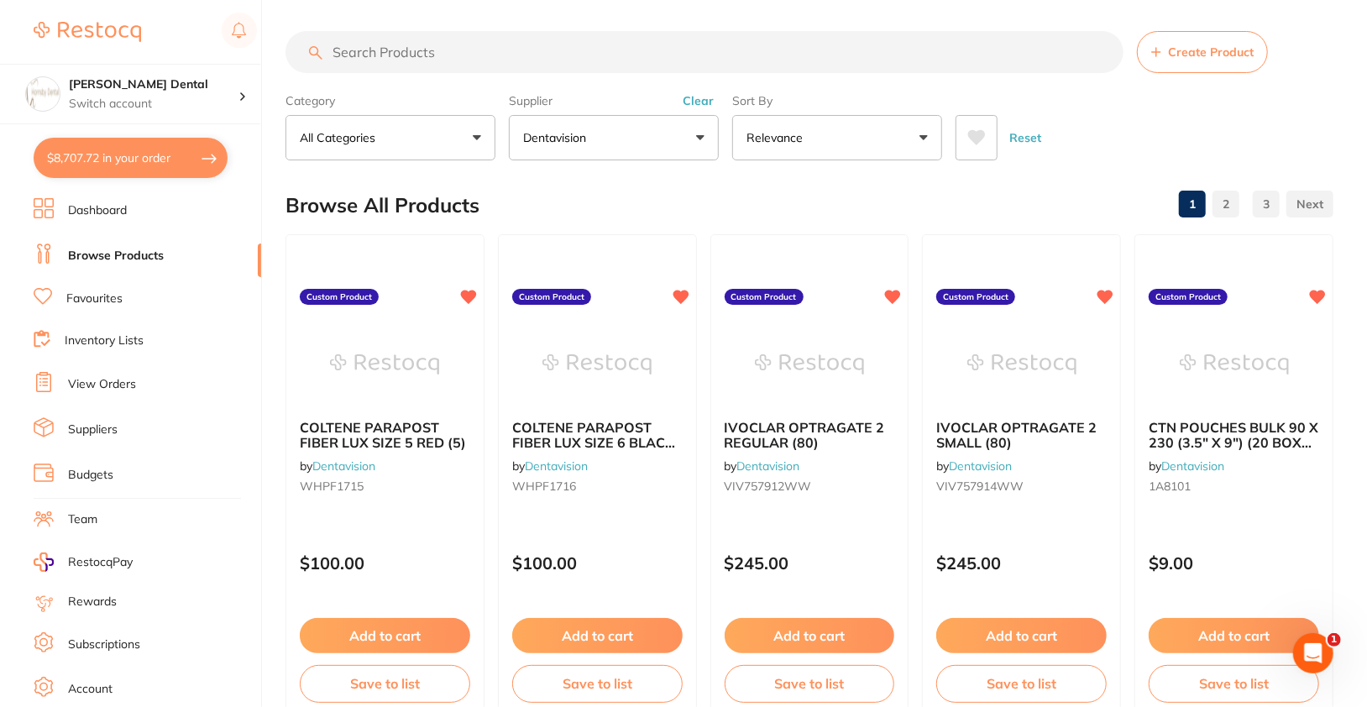
click at [596, 60] on input "search" at bounding box center [704, 52] width 838 height 42
paste input "WHPF1715"
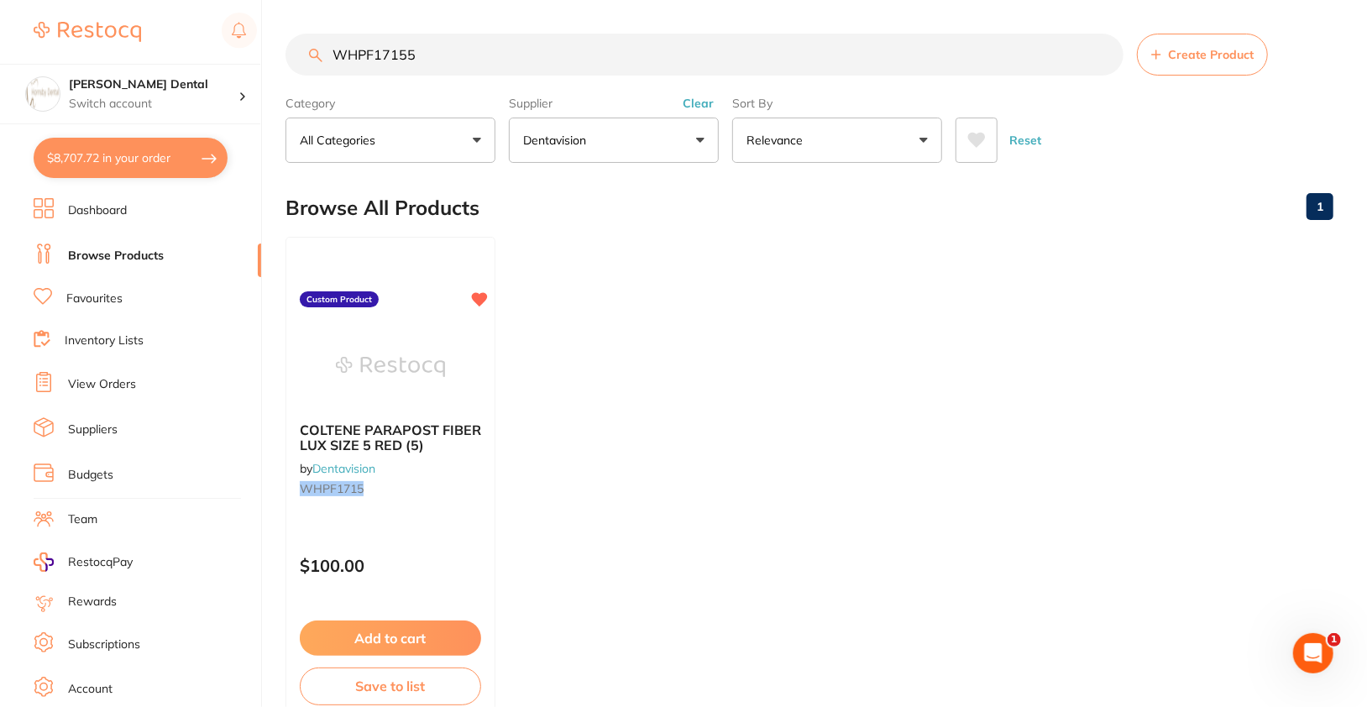
scroll to position [0, 0]
type input "WHPF17155"
click at [1167, 63] on button "Create Product" at bounding box center [1202, 55] width 131 height 42
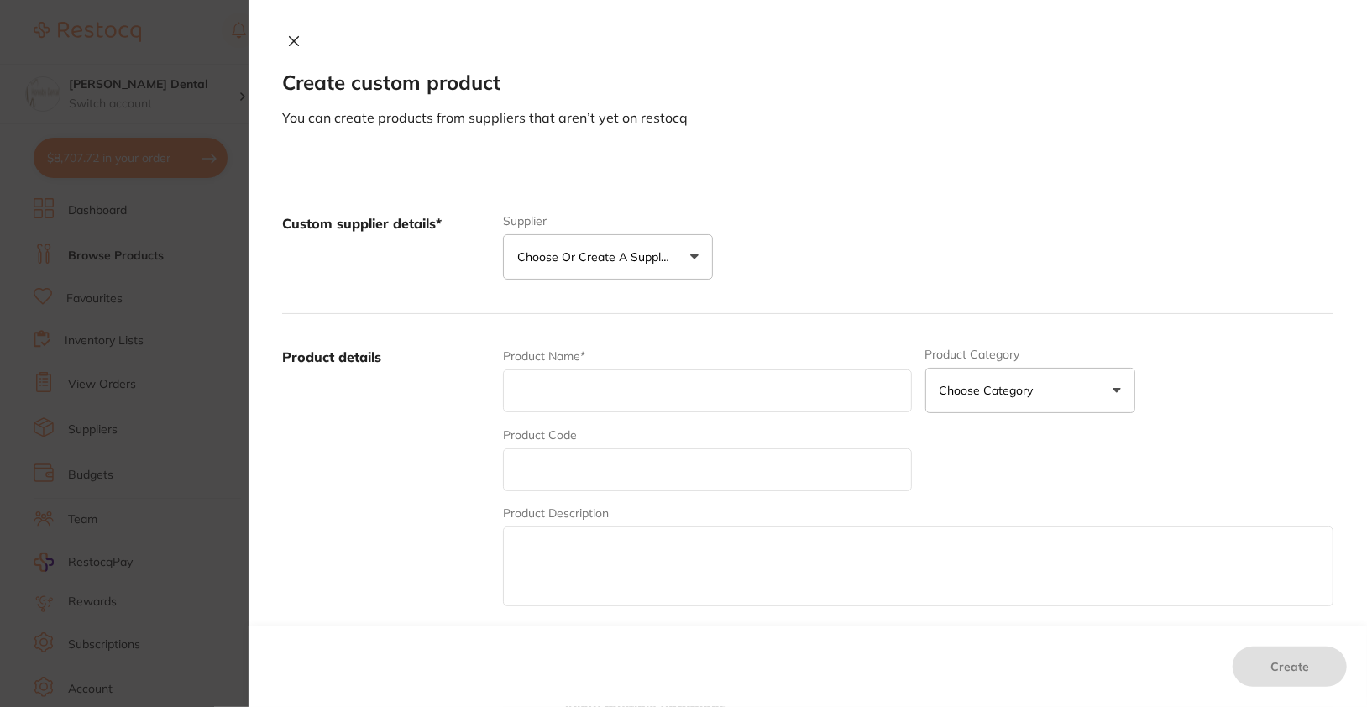
click at [610, 247] on button "Choose or create a supplier" at bounding box center [608, 256] width 210 height 45
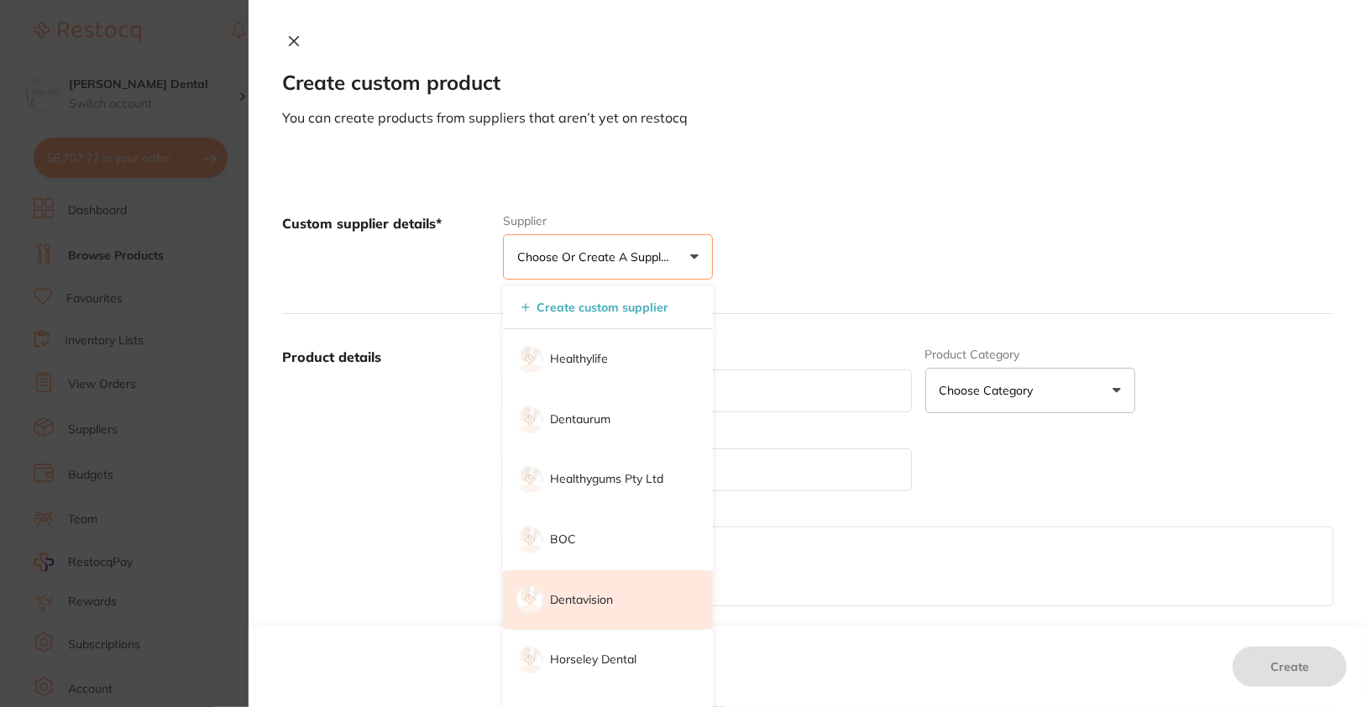
click at [657, 582] on li "Dentavision" at bounding box center [608, 600] width 210 height 60
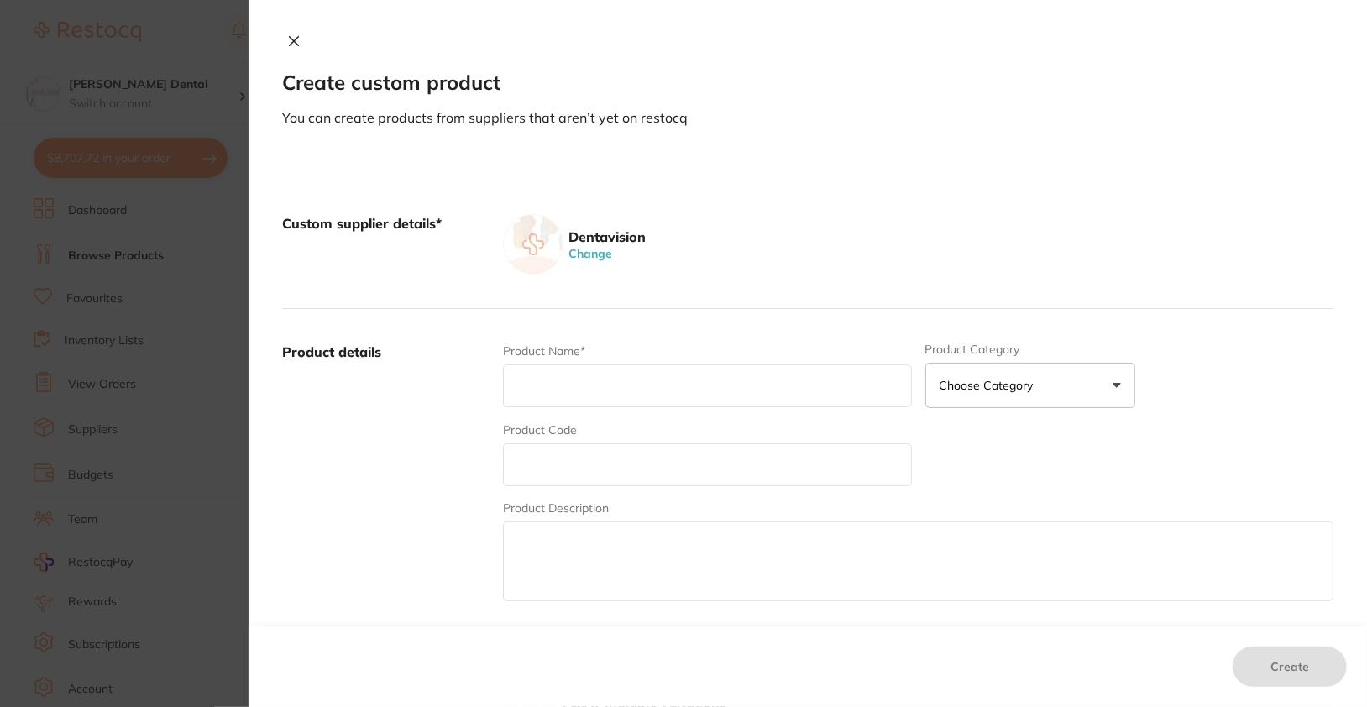
click at [966, 217] on div "Dentavision Change" at bounding box center [918, 244] width 830 height 60
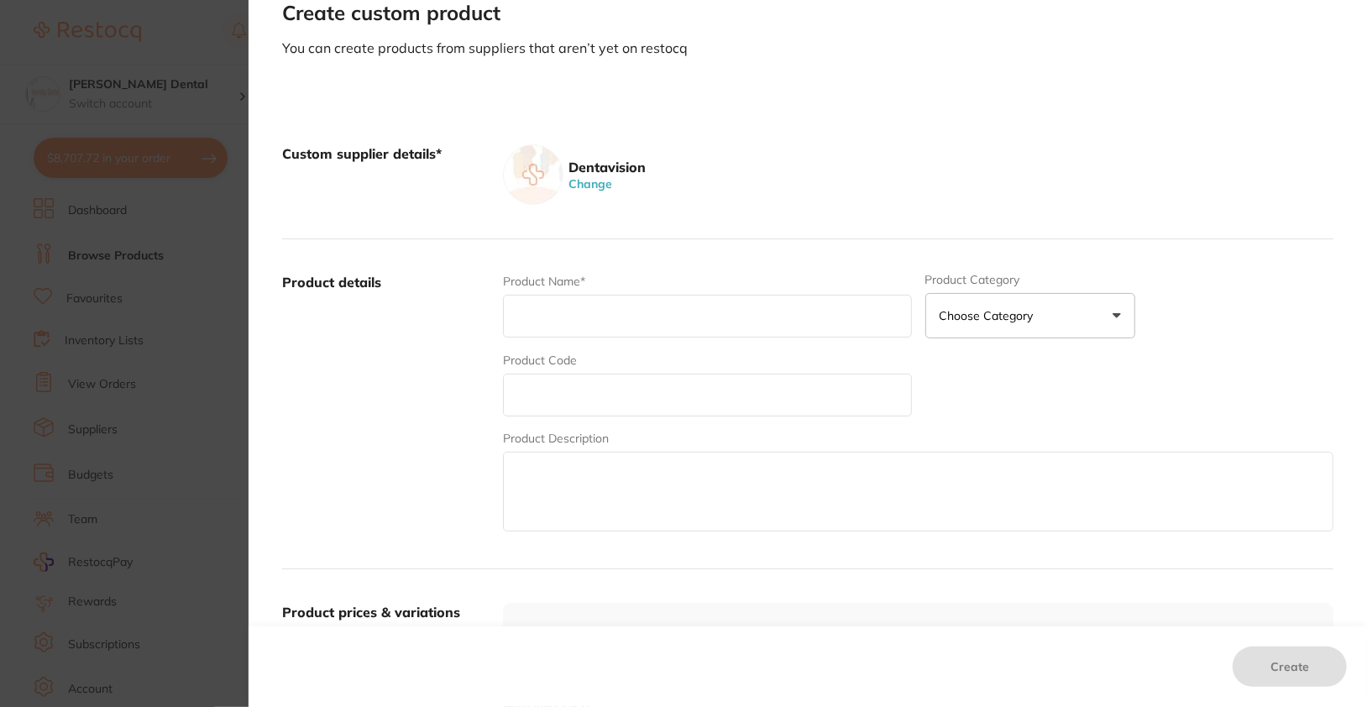
scroll to position [74, 0]
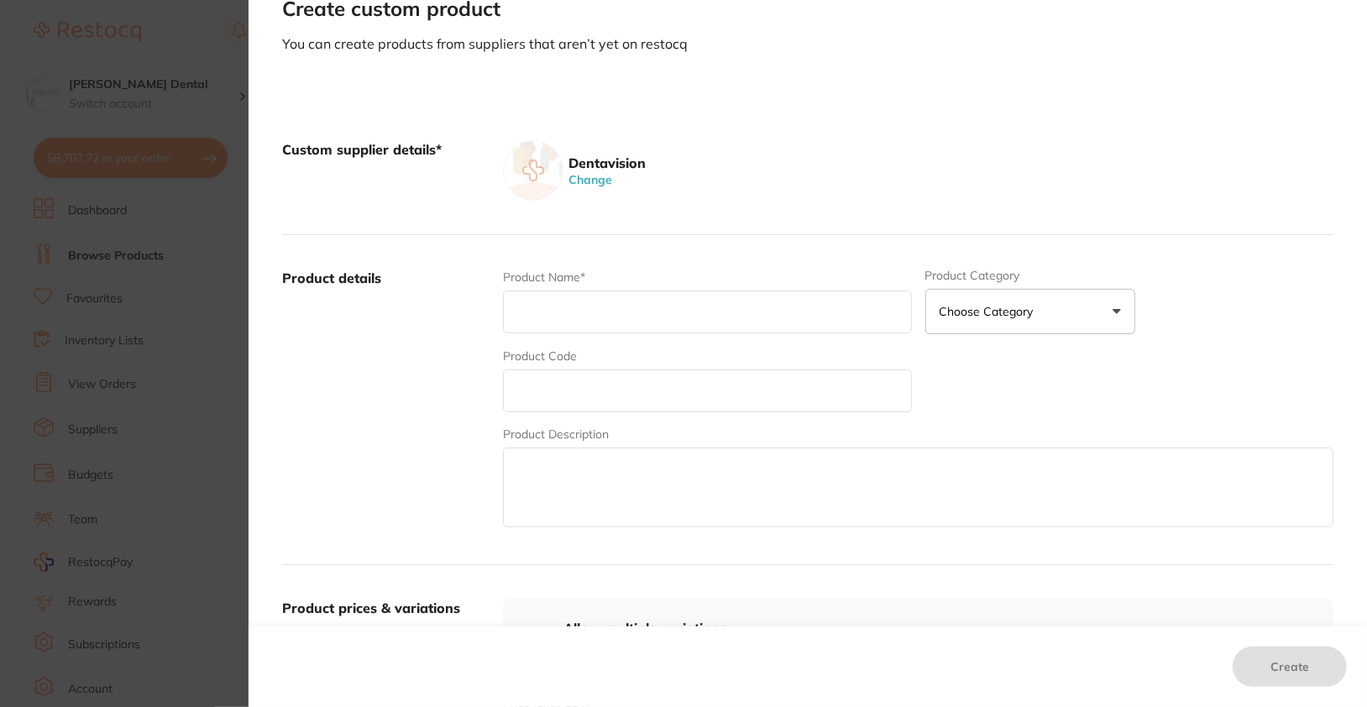
click at [625, 371] on input "text" at bounding box center [707, 390] width 408 height 43
paste input "WHPF17155"
type input "WHPF17155"
click at [702, 319] on input "text" at bounding box center [707, 311] width 408 height 43
paste input "" COLTENE PARAPOST FIBER LUX SIZE 5.5 PURPLE (5)""
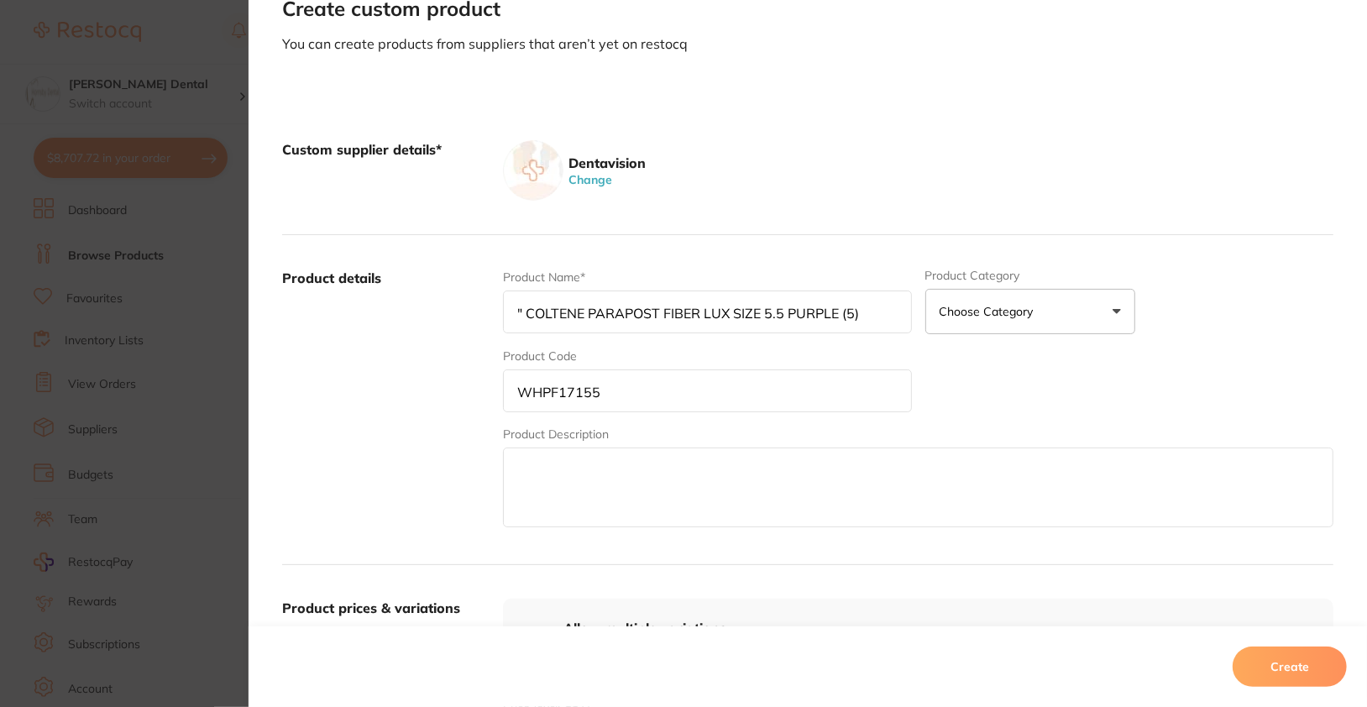
click at [521, 315] on input "" COLTENE PARAPOST FIBER LUX SIZE 5.5 PURPLE (5)" at bounding box center [707, 311] width 408 height 43
type input "COLTENE PARAPOST FIBER LUX SIZE 5.5 PURPLE (5)"
click at [630, 502] on textarea at bounding box center [918, 487] width 830 height 80
paste textarea ""ParaPost Fibre Lux is an alternative to metal posts when aesthetic or metal-fr…"
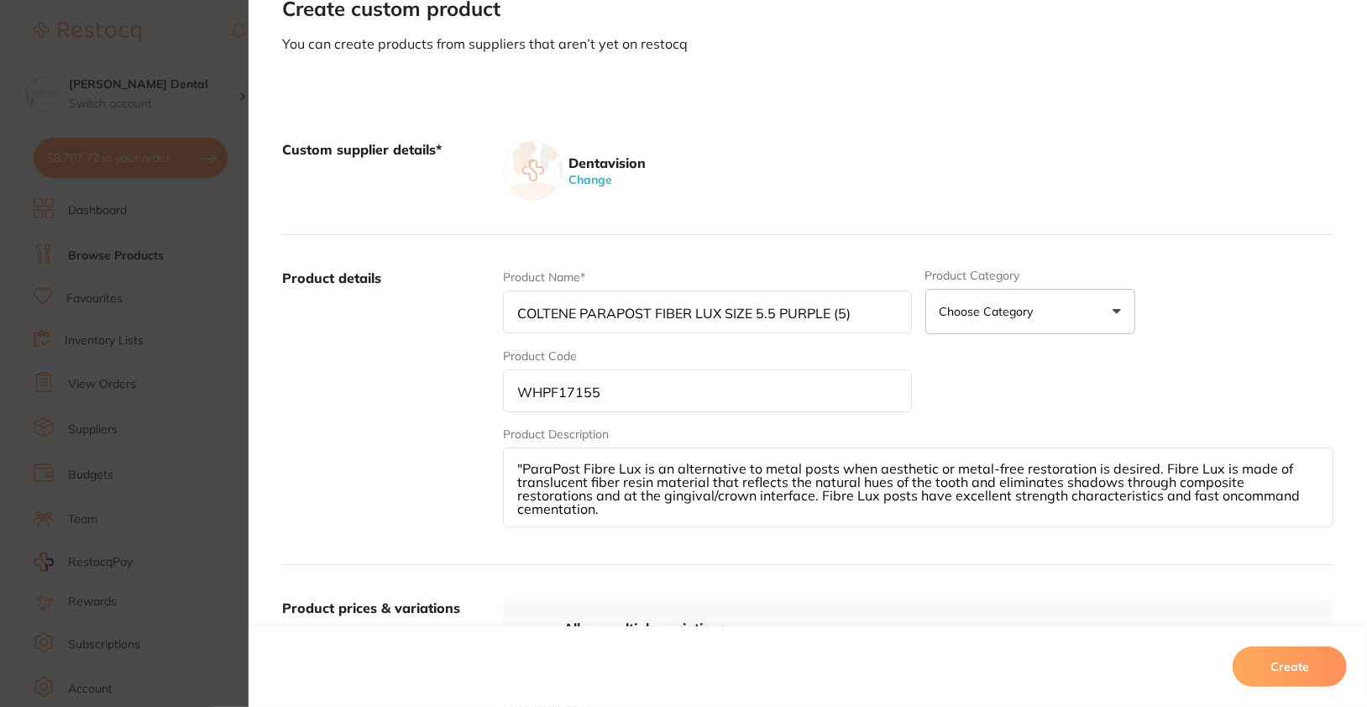
scroll to position [4, 0]
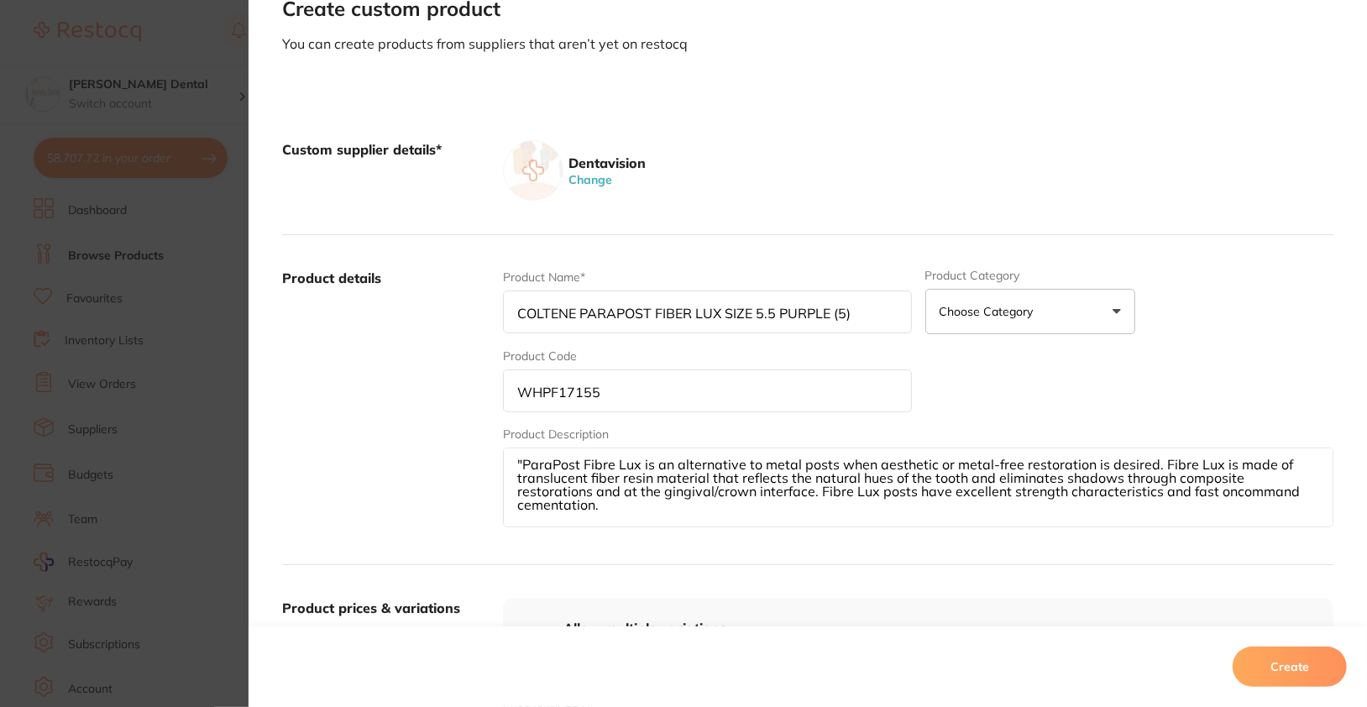
click at [519, 463] on textarea ""ParaPost Fibre Lux is an alternative to metal posts when aesthetic or metal-fr…" at bounding box center [918, 487] width 830 height 80
click at [770, 524] on textarea "ParaPost Fibre Lux is an alternative to metal posts when aesthetic or metal-fre…" at bounding box center [918, 487] width 830 height 80
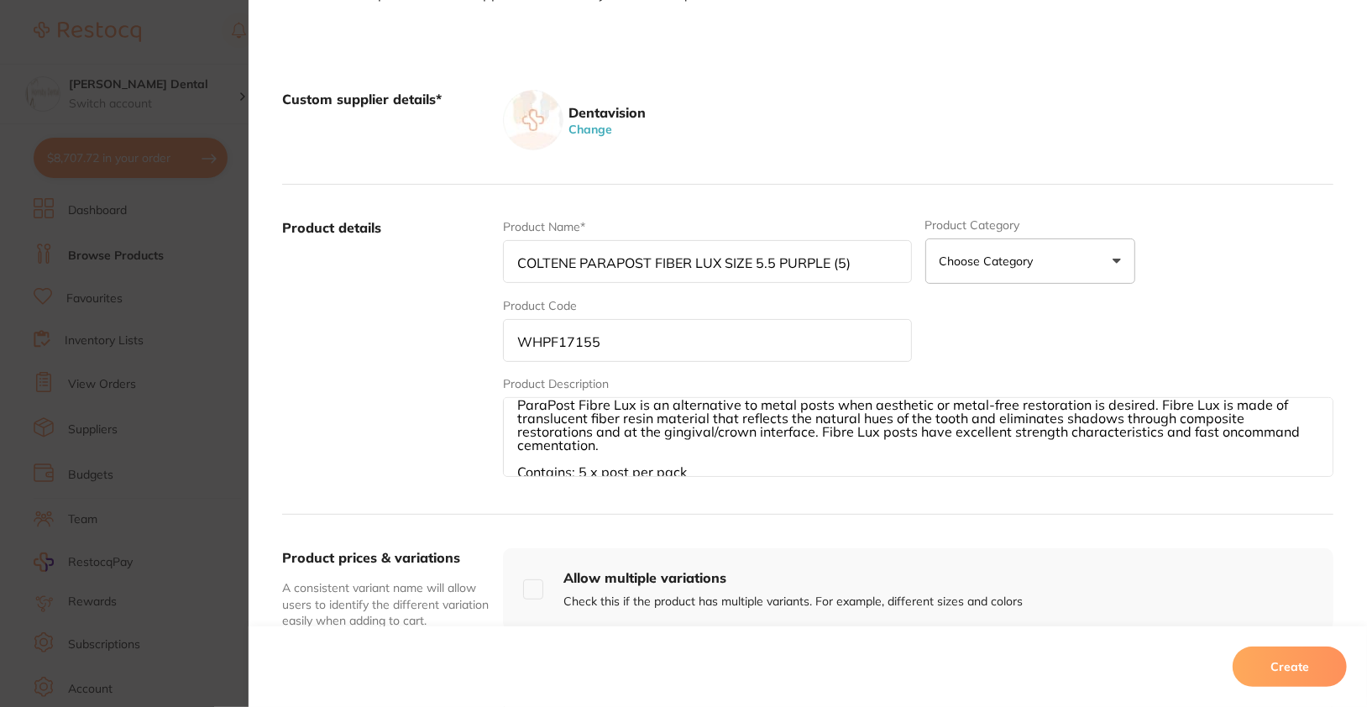
scroll to position [221, 0]
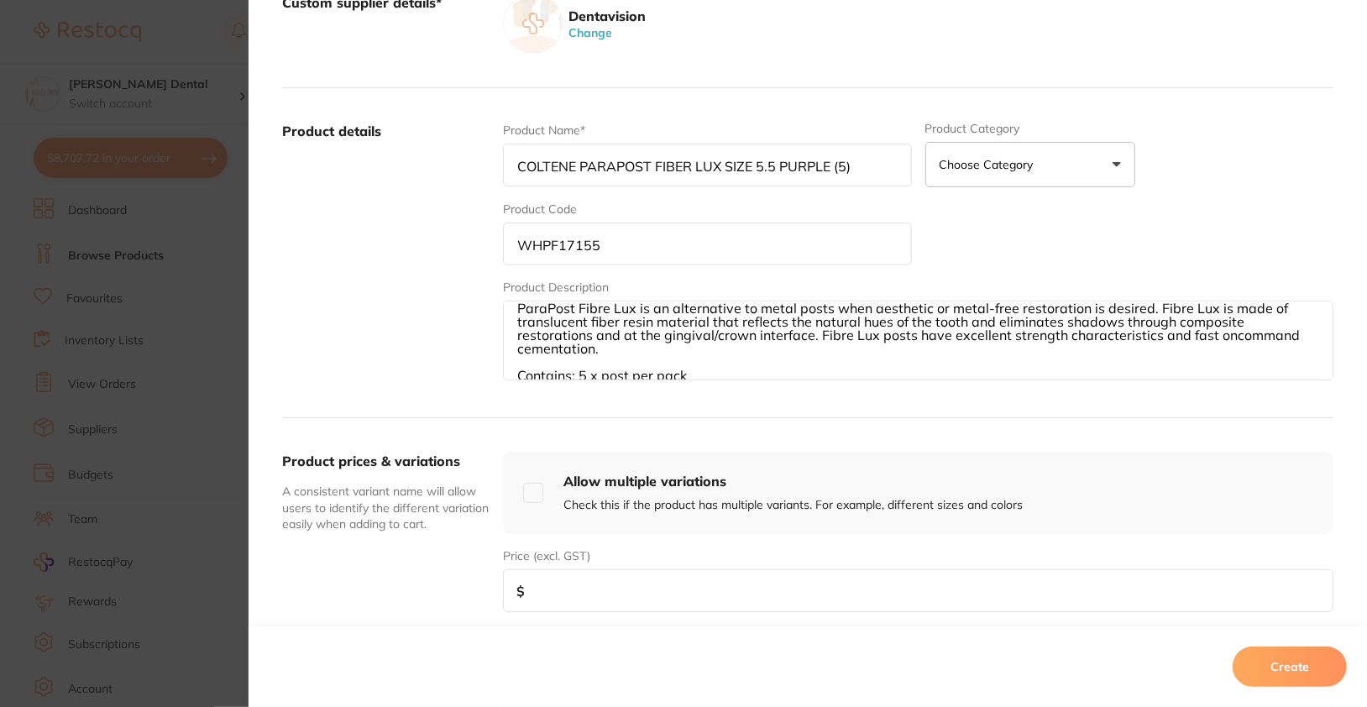
type textarea "ParaPost Fibre Lux is an alternative to metal posts when aesthetic or metal-fre…"
click at [614, 593] on input "number" at bounding box center [918, 590] width 830 height 43
type input "100"
click at [1344, 650] on div "Create" at bounding box center [807, 666] width 1118 height 81
click at [1337, 655] on button "Create" at bounding box center [1289, 666] width 114 height 40
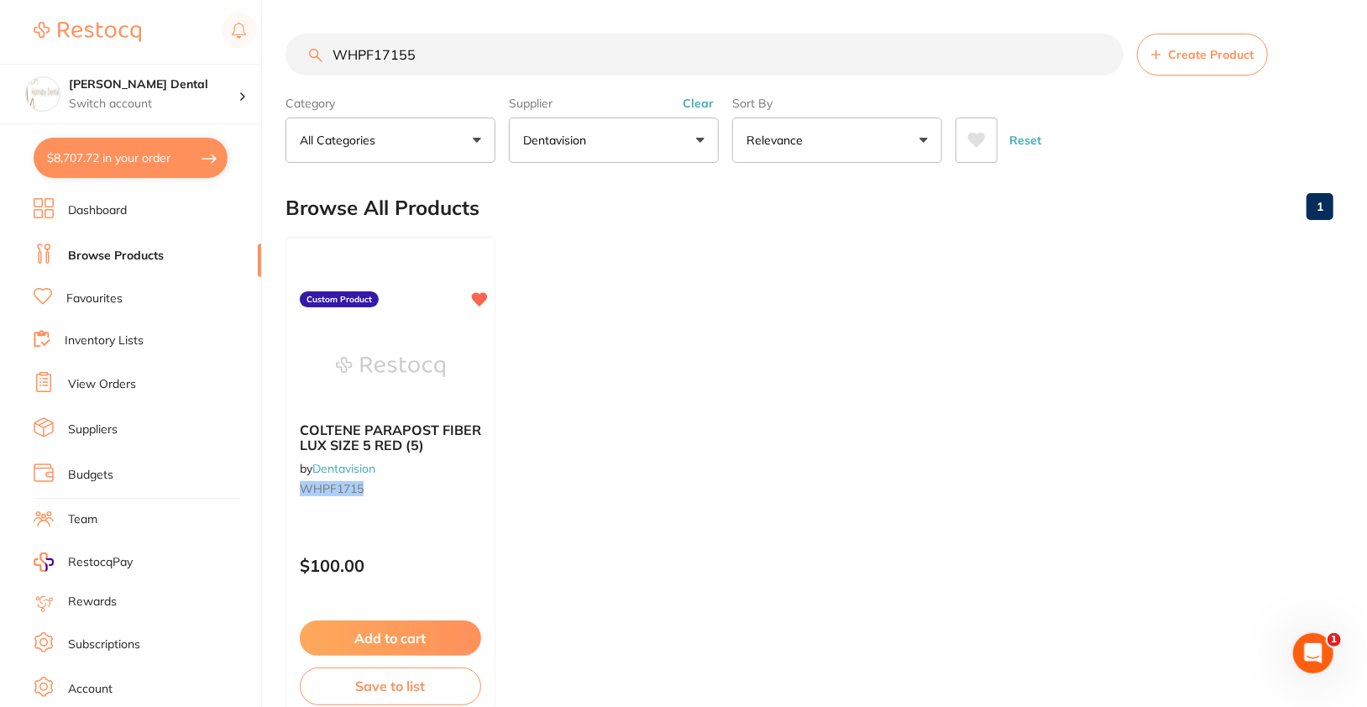
click at [701, 102] on button "Clear" at bounding box center [697, 103] width 41 height 15
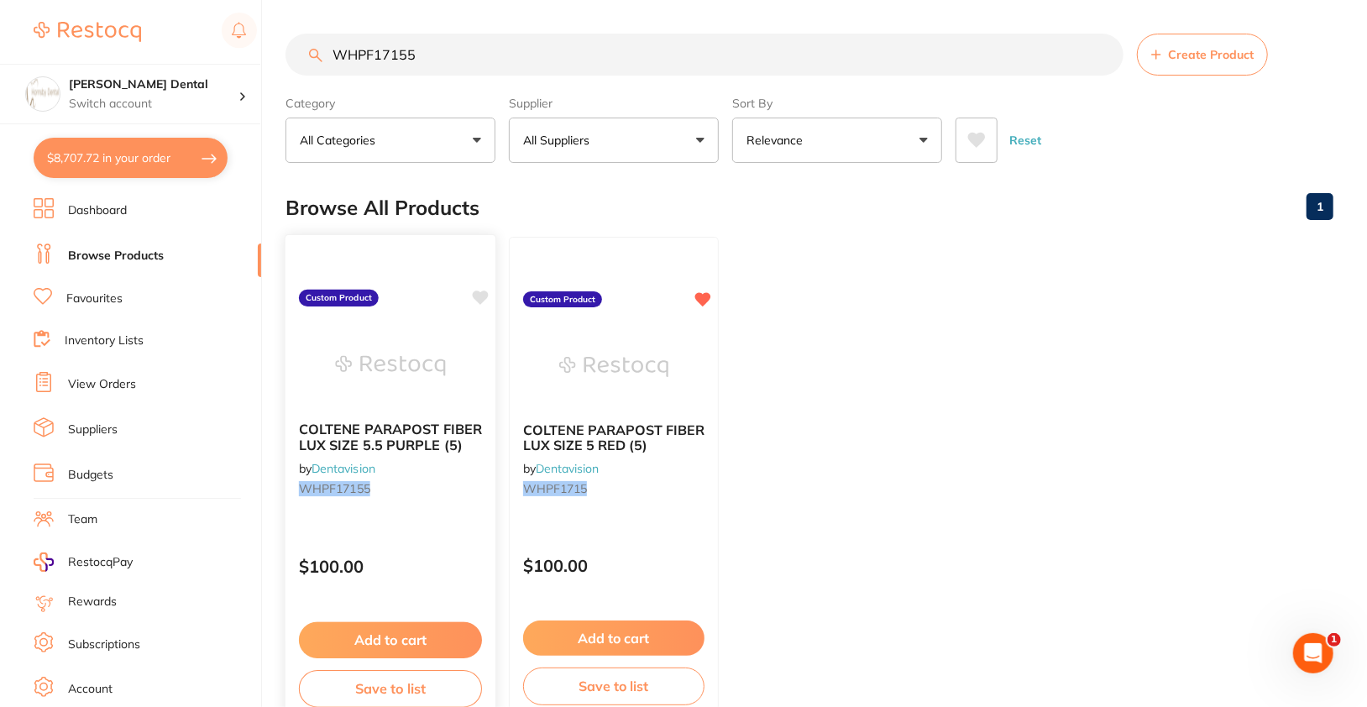
scroll to position [0, 0]
click at [484, 298] on icon at bounding box center [481, 297] width 16 height 14
click at [693, 217] on div "Browse All Products 1" at bounding box center [809, 208] width 1048 height 56
click at [918, 36] on input "WHPF17155" at bounding box center [704, 55] width 838 height 42
